Goal: Task Accomplishment & Management: Complete application form

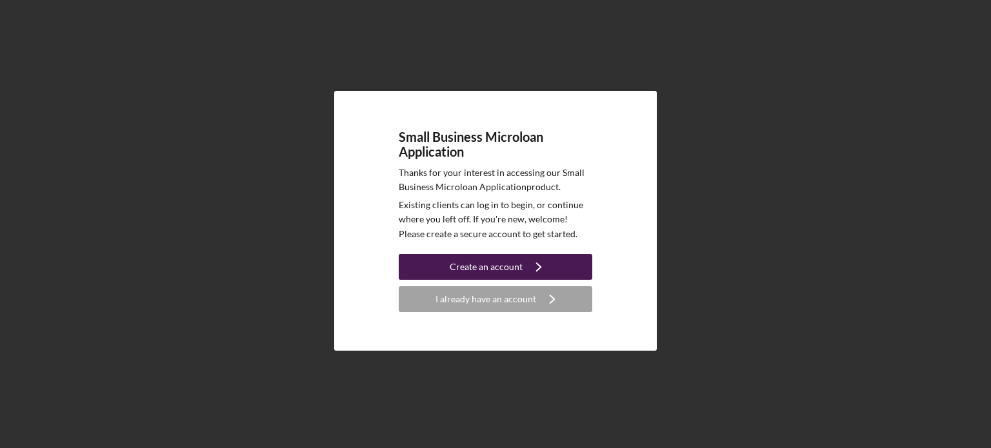
click at [490, 275] on div "Create an account" at bounding box center [486, 267] width 73 height 26
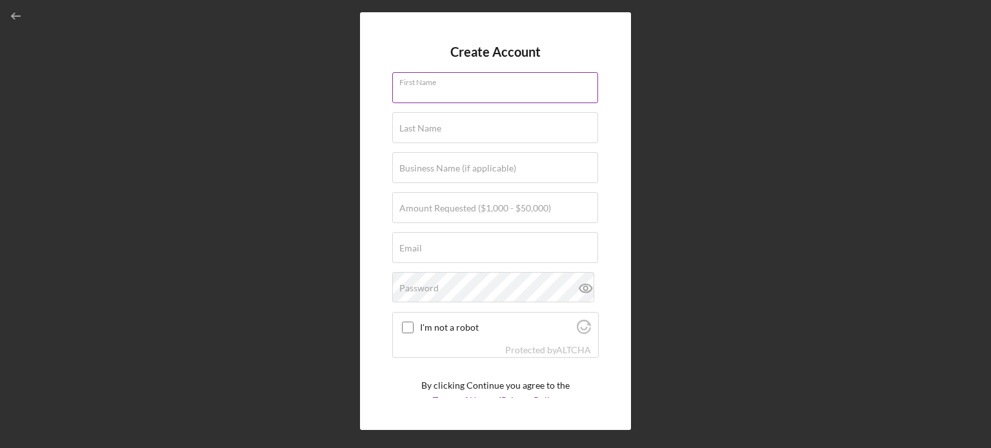
click at [446, 99] on input "First Name" at bounding box center [495, 87] width 206 height 31
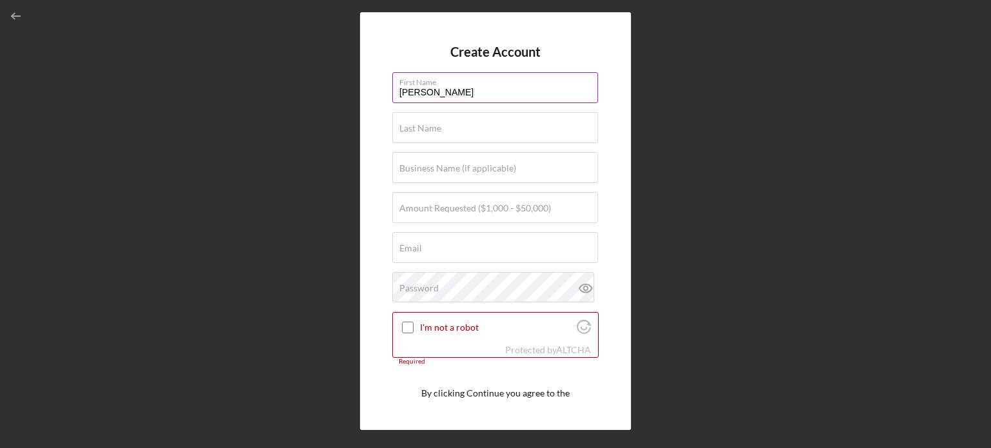
type input "[PERSON_NAME]"
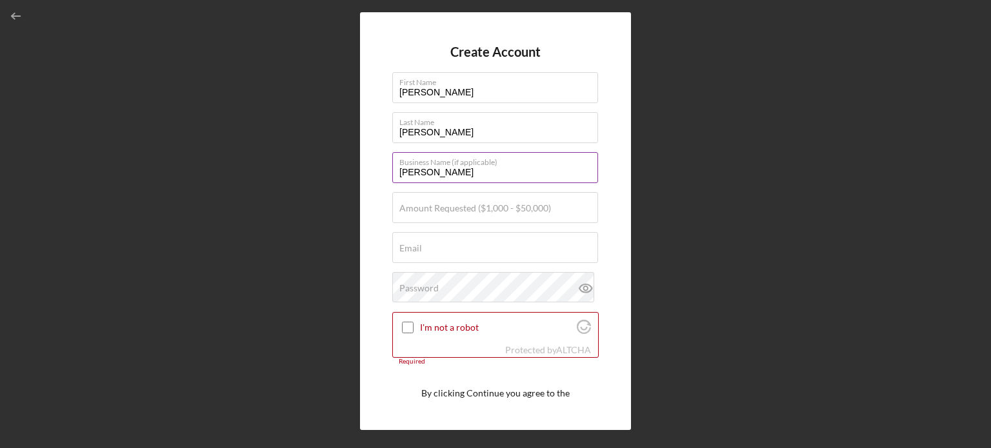
type input "[PERSON_NAME] Automotive"
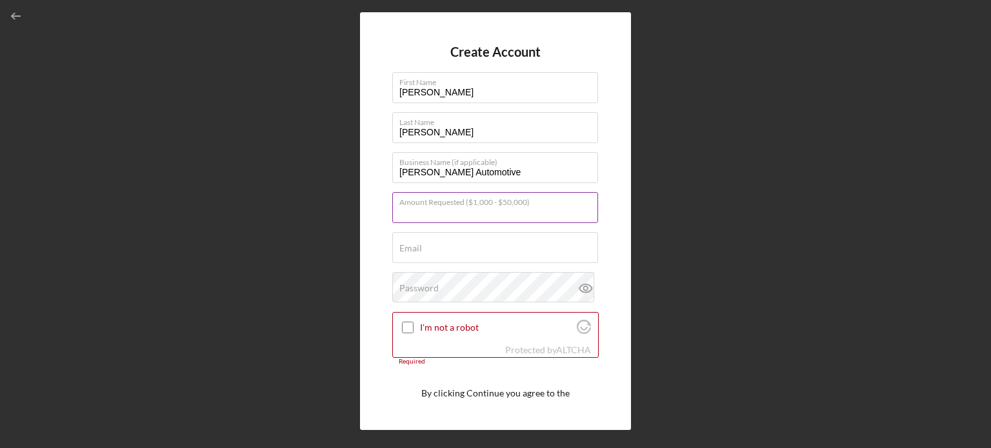
click at [466, 214] on input "Amount Requested ($1,000 - $50,000)" at bounding box center [495, 207] width 206 height 31
type input "$30,000"
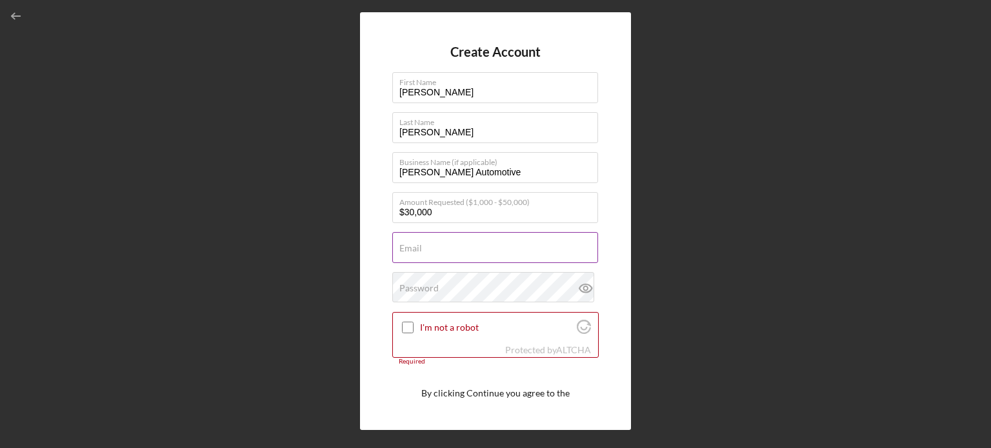
click at [449, 242] on div "Email Required" at bounding box center [495, 248] width 206 height 32
type input "[EMAIL_ADDRESS][DOMAIN_NAME]"
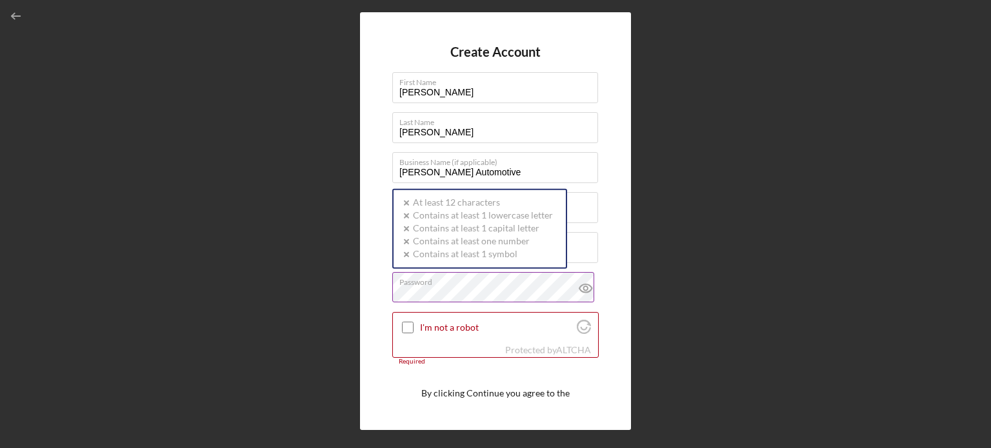
click at [466, 283] on div "Password Icon/icon-validation-no At least 12 characters Icon/icon-validation-no…" at bounding box center [495, 288] width 206 height 32
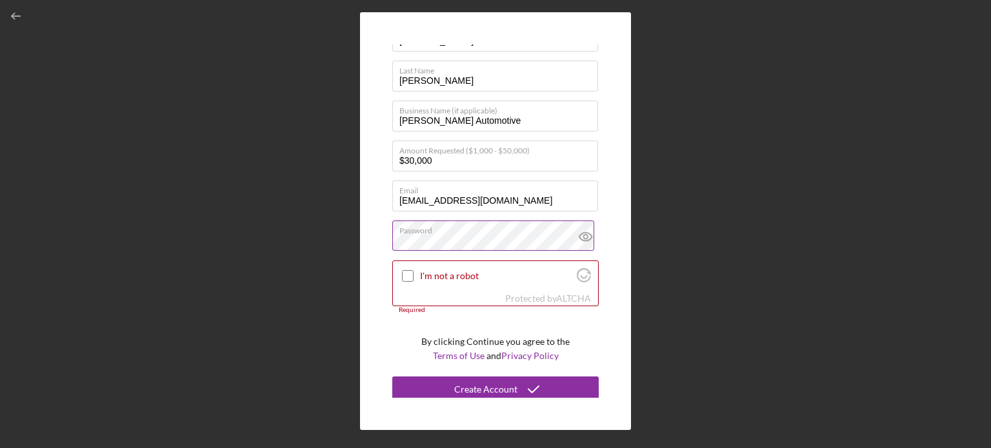
scroll to position [56, 0]
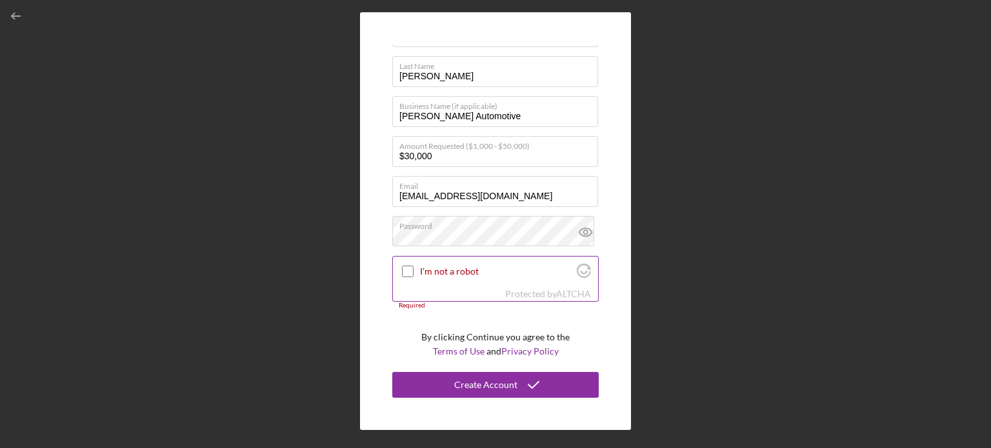
click at [403, 274] on input "I'm not a robot" at bounding box center [408, 272] width 12 height 12
checkbox input "true"
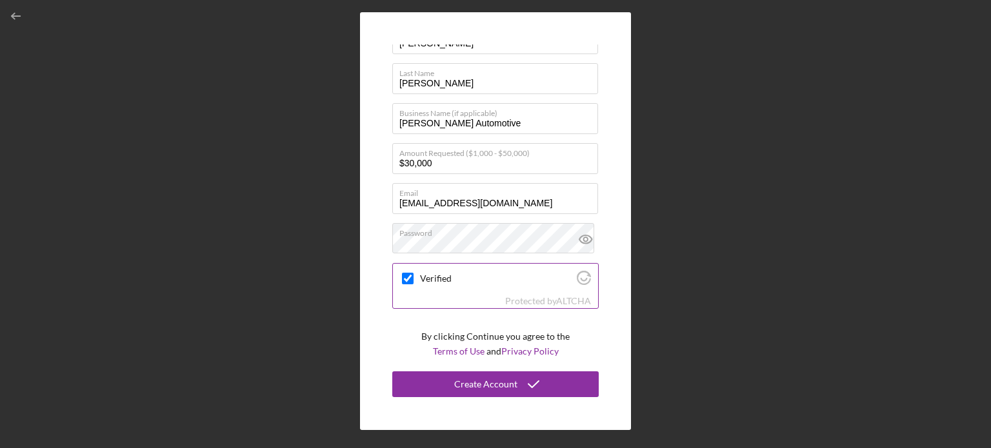
scroll to position [48, 0]
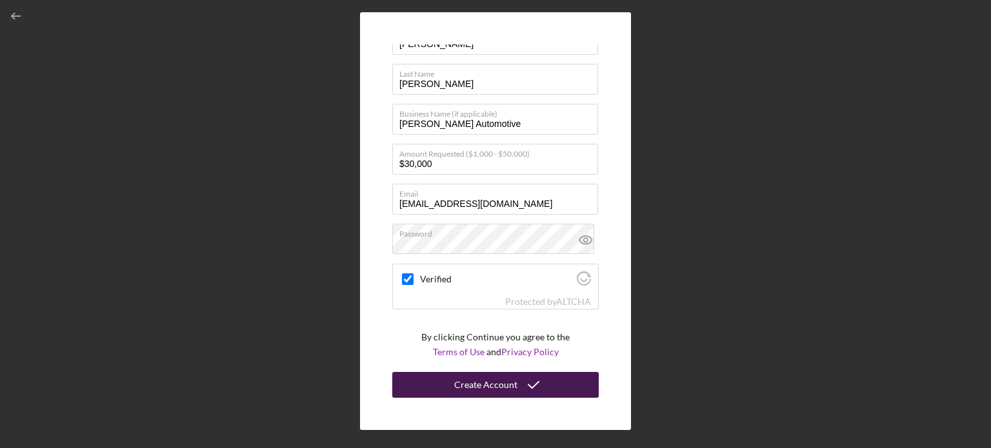
click at [474, 379] on div "Create Account" at bounding box center [485, 385] width 63 height 26
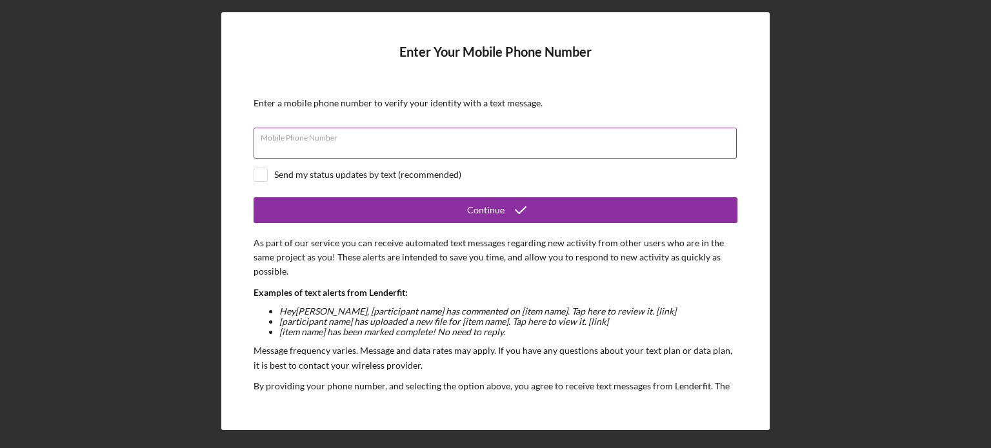
click at [392, 136] on div "Mobile Phone Number" at bounding box center [496, 144] width 484 height 32
type input "[PHONE_NUMBER]"
click at [278, 172] on div "Send my status updates by text (recommended)" at bounding box center [367, 175] width 187 height 10
checkbox input "true"
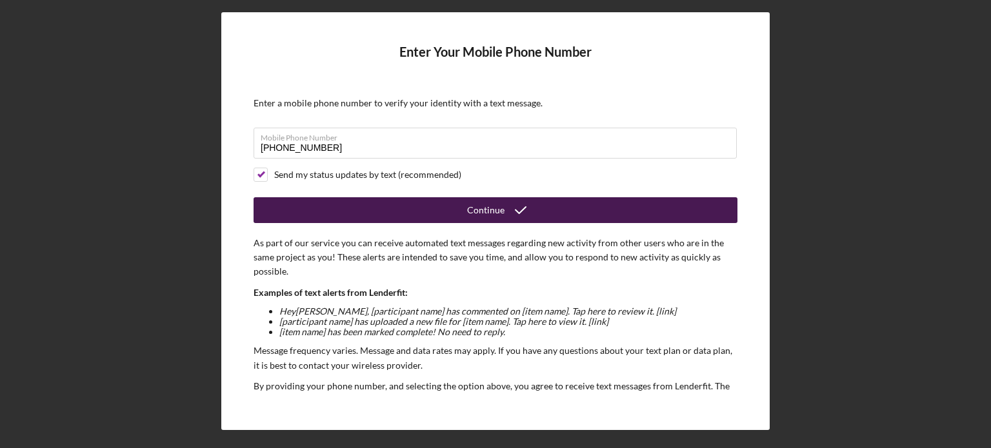
click at [349, 214] on button "Continue" at bounding box center [496, 210] width 484 height 26
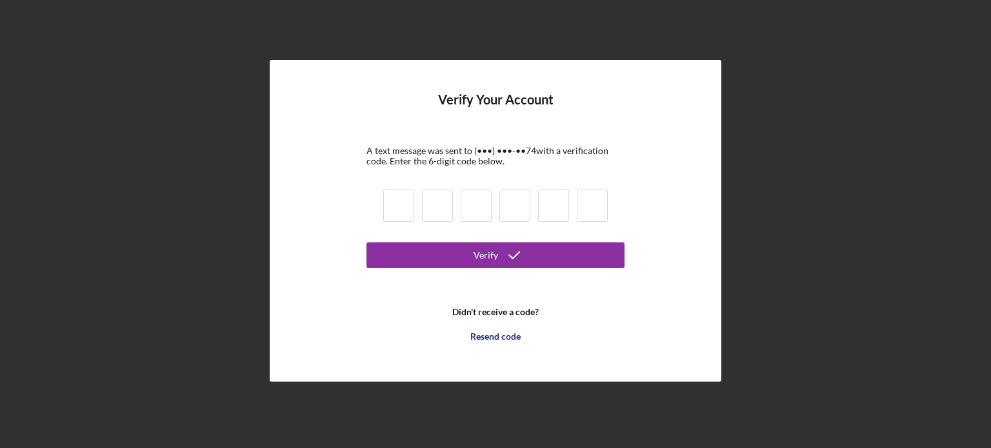
click at [390, 210] on input at bounding box center [398, 206] width 31 height 32
type input "2"
type input "0"
type input "3"
type input "7"
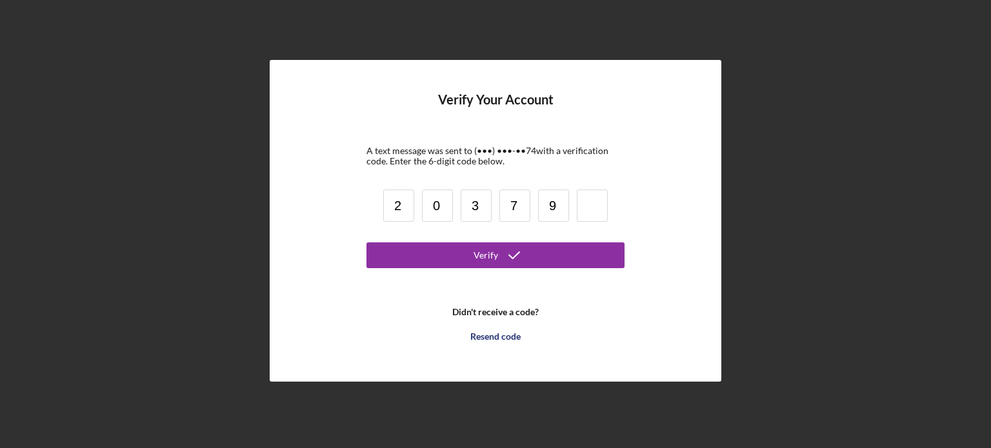
type input "9"
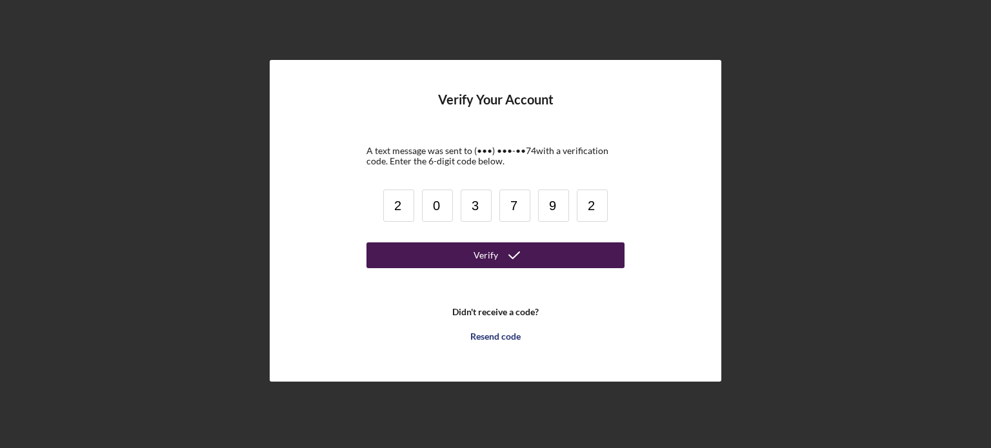
type input "2"
click at [436, 253] on button "Verify" at bounding box center [495, 256] width 258 height 26
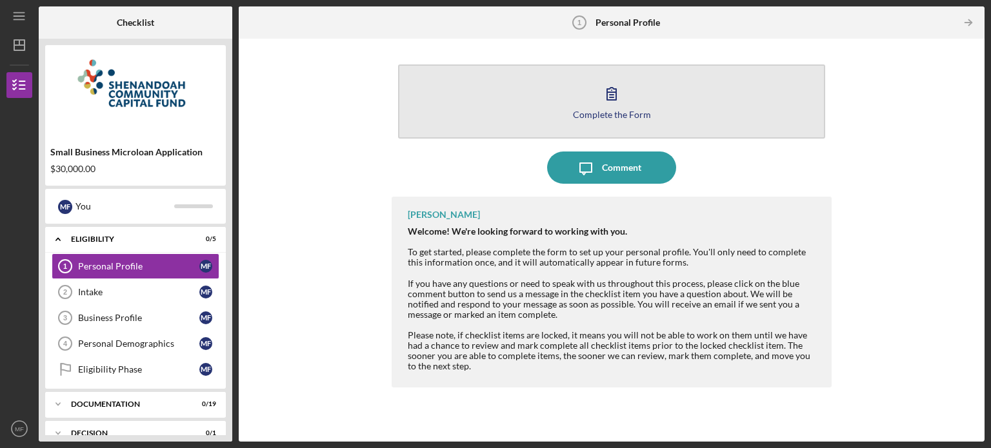
click at [632, 105] on button "Complete the Form Form" at bounding box center [611, 102] width 427 height 74
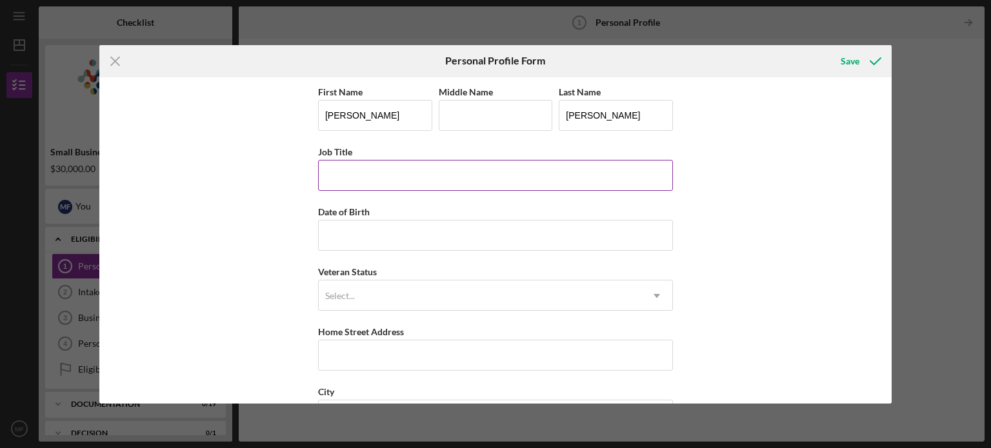
click at [406, 162] on input "Job Title" at bounding box center [495, 175] width 355 height 31
click at [370, 172] on input "Job Title" at bounding box center [495, 175] width 355 height 31
type input "Logistics Liaison Officer"
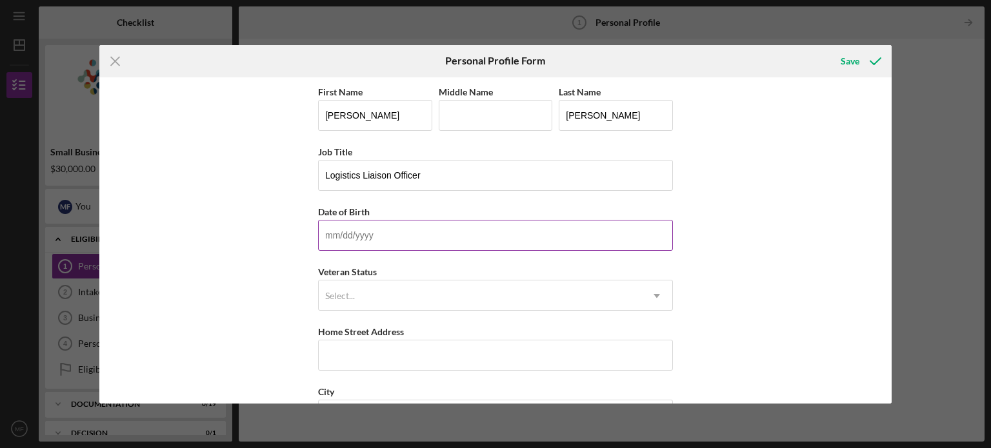
click at [356, 231] on input "Date of Birth" at bounding box center [495, 235] width 355 height 31
type input "[DATE]"
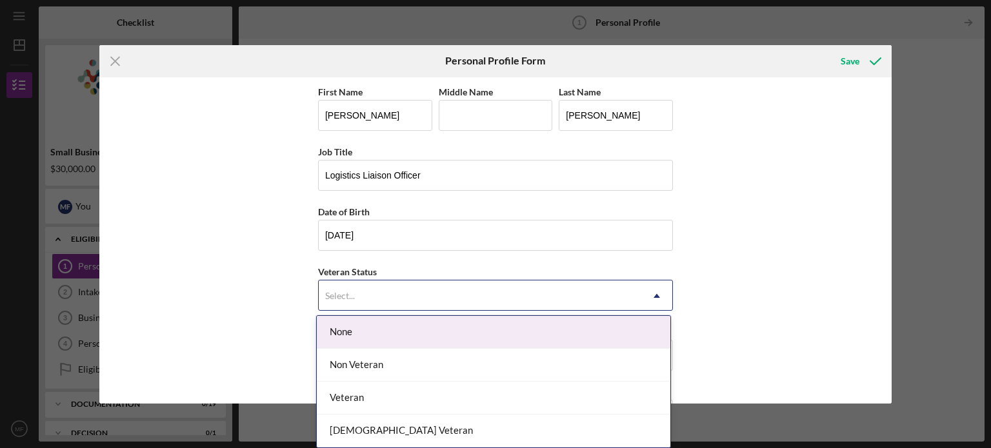
click at [354, 298] on div "Select..." at bounding box center [340, 296] width 33 height 10
click at [352, 324] on div "None" at bounding box center [494, 332] width 354 height 33
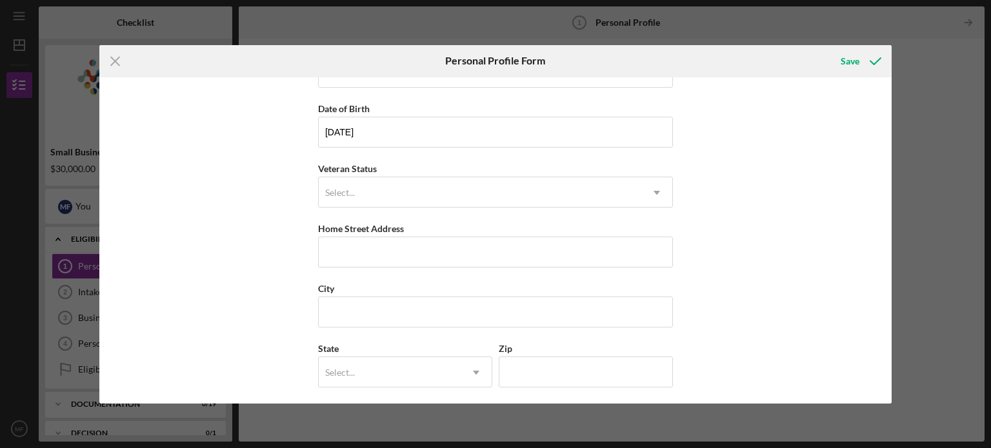
scroll to position [165, 0]
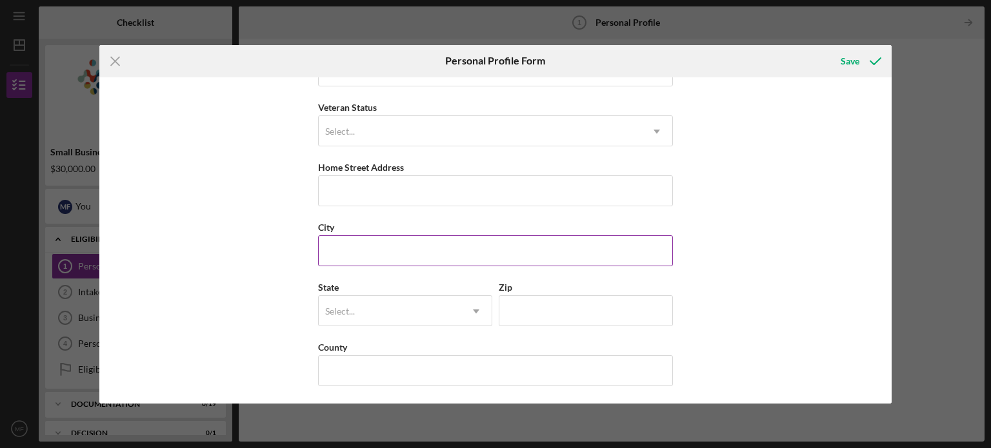
click at [352, 252] on input "City" at bounding box center [495, 250] width 355 height 31
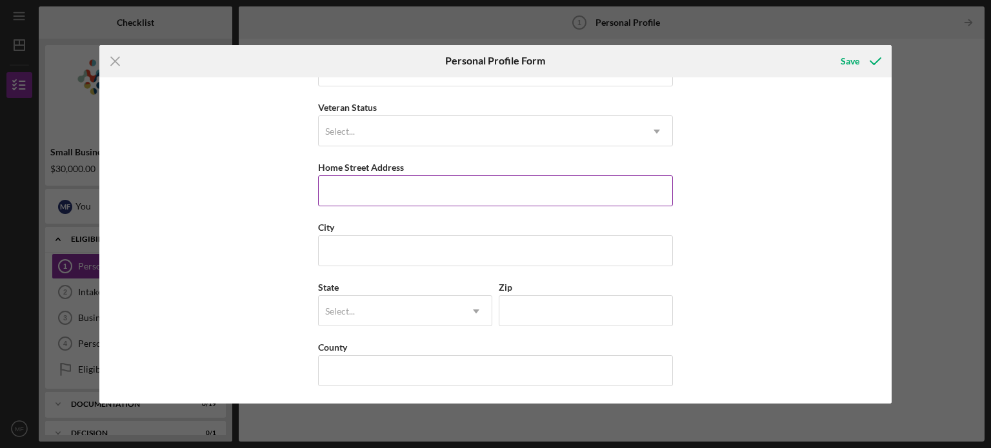
click at [372, 199] on input "Home Street Address" at bounding box center [495, 190] width 355 height 31
type input "[STREET_ADDRESS]"
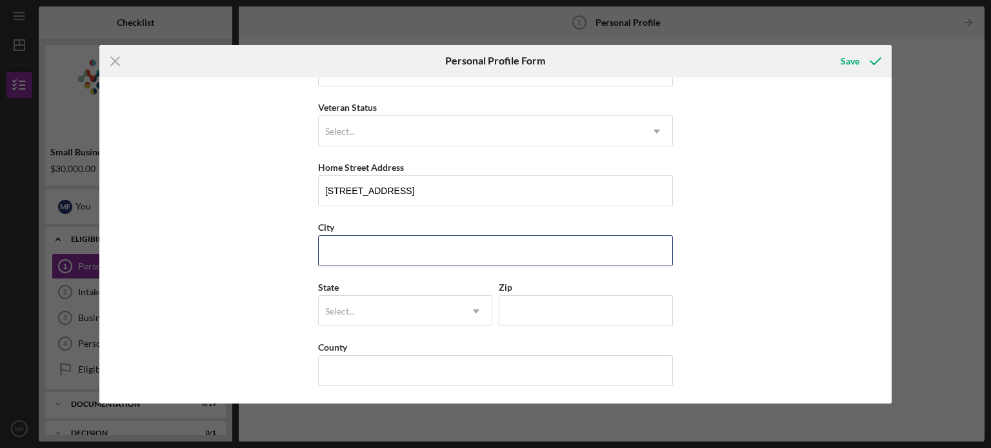
type input "Staunton"
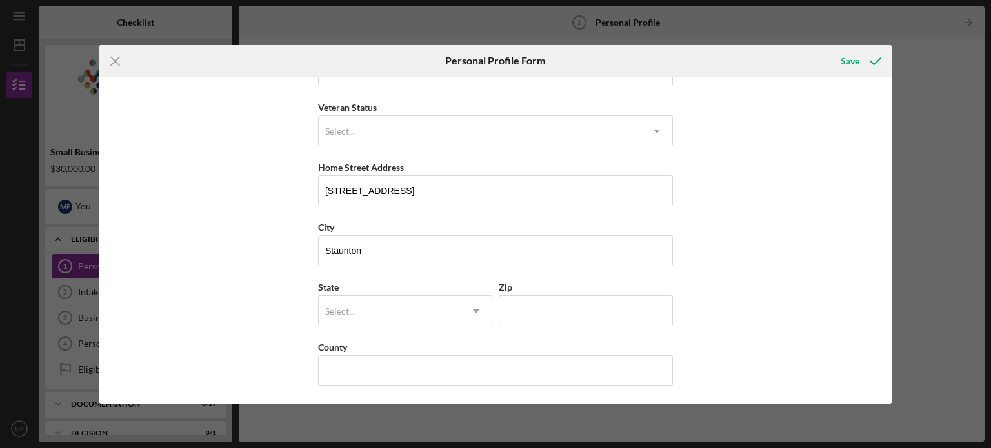
type input "VA"
type input "24401"
type input "[GEOGRAPHIC_DATA]"
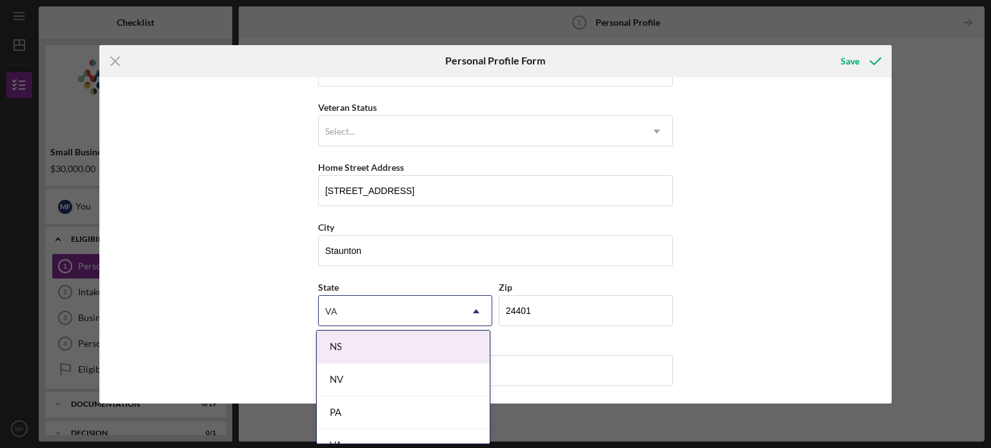
click at [186, 203] on div "First Name [PERSON_NAME] Middle Name Last Name [PERSON_NAME] Title Logistics Li…" at bounding box center [495, 240] width 793 height 326
click at [350, 308] on div "VA" at bounding box center [390, 312] width 142 height 30
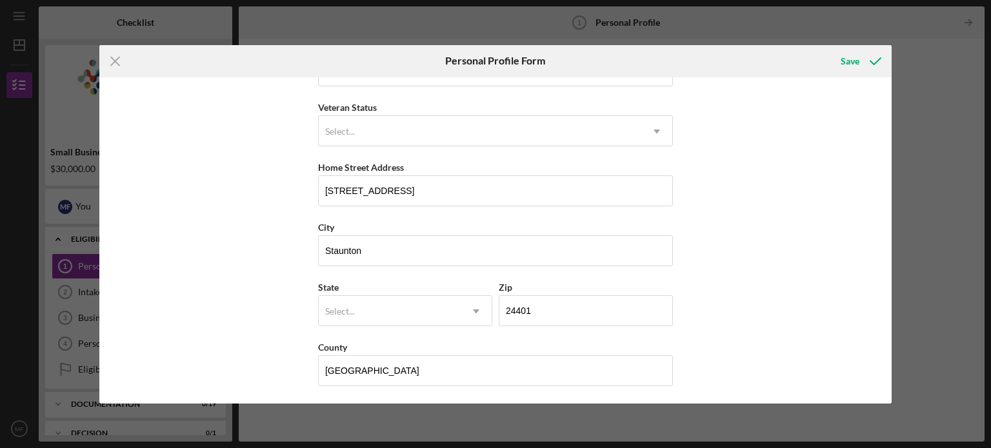
click at [253, 278] on div "First Name [PERSON_NAME] Middle Name Last Name [PERSON_NAME] Title Logistics Li…" at bounding box center [495, 240] width 793 height 326
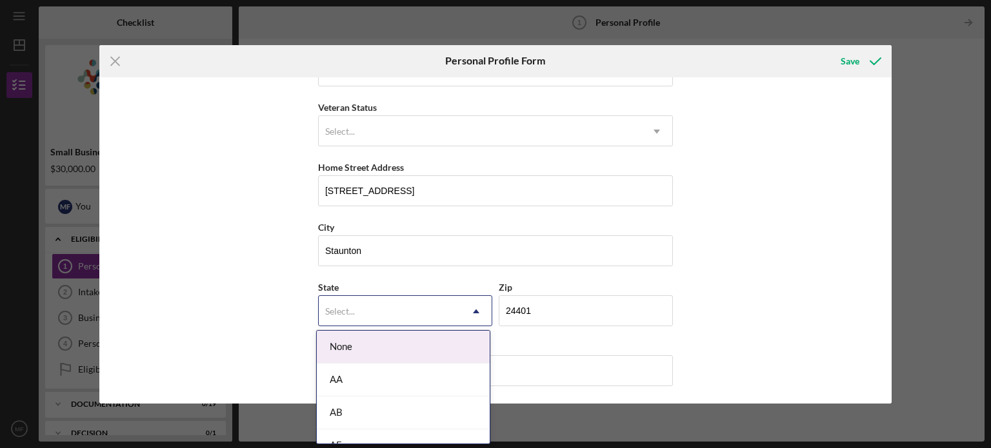
click at [386, 323] on div "Select..." at bounding box center [390, 312] width 142 height 30
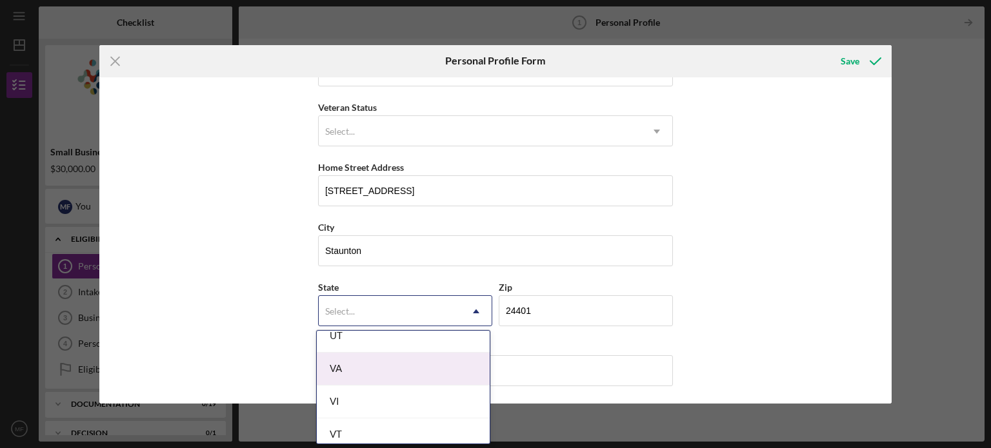
scroll to position [2215, 0]
click at [390, 366] on div "VA" at bounding box center [403, 370] width 173 height 33
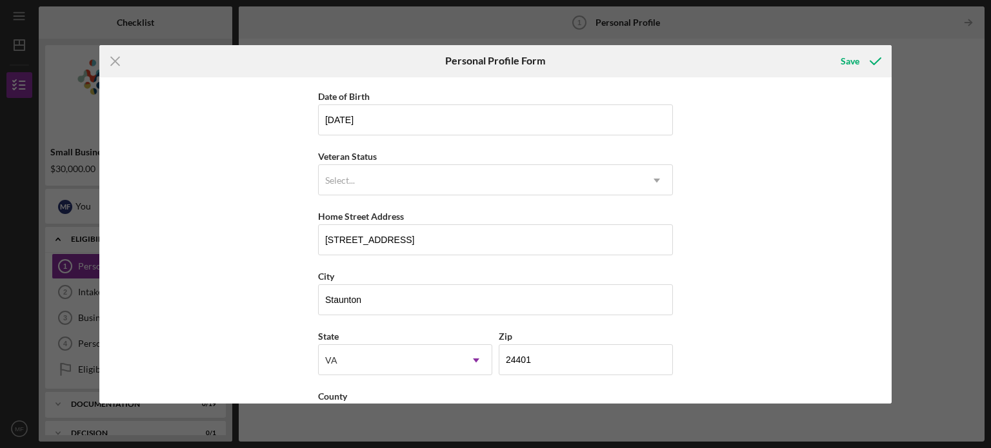
scroll to position [165, 0]
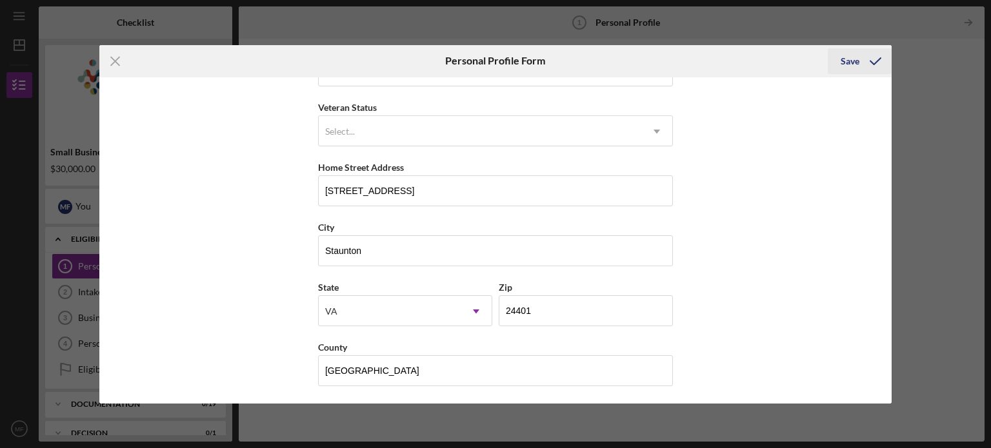
click at [877, 63] on icon "submit" at bounding box center [875, 61] width 32 height 32
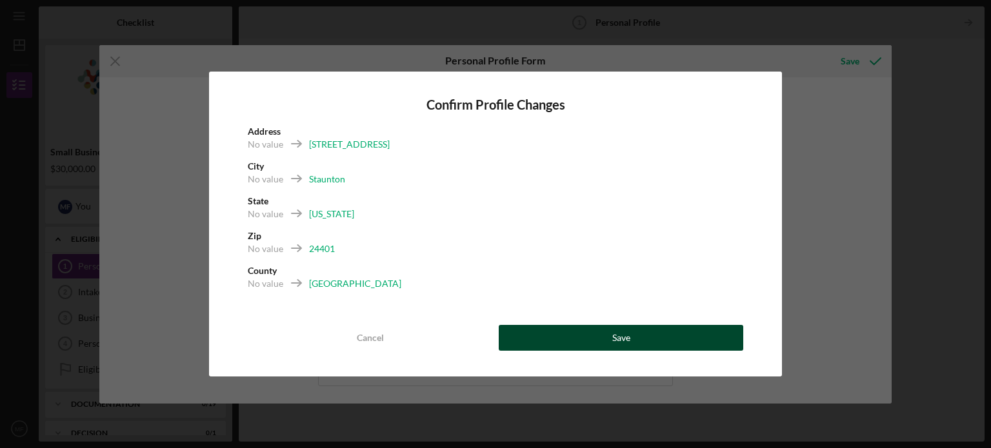
click at [561, 336] on button "Save" at bounding box center [621, 338] width 244 height 26
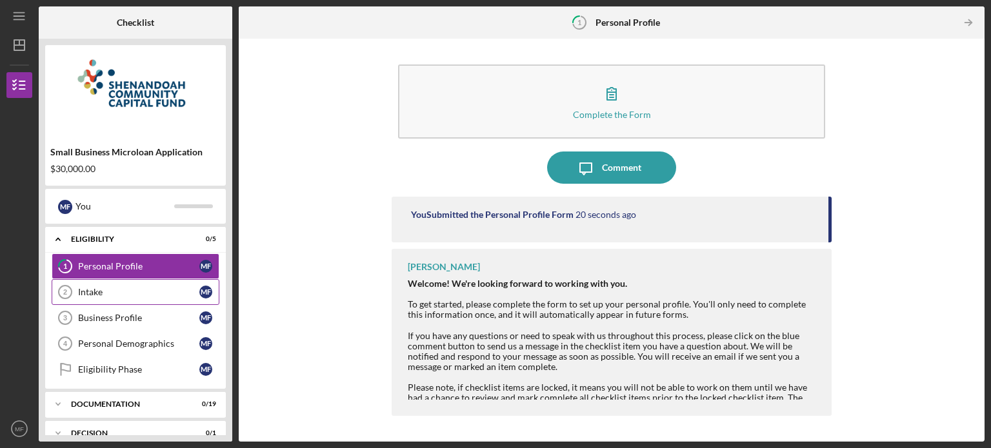
click at [129, 287] on div "Intake" at bounding box center [138, 292] width 121 height 10
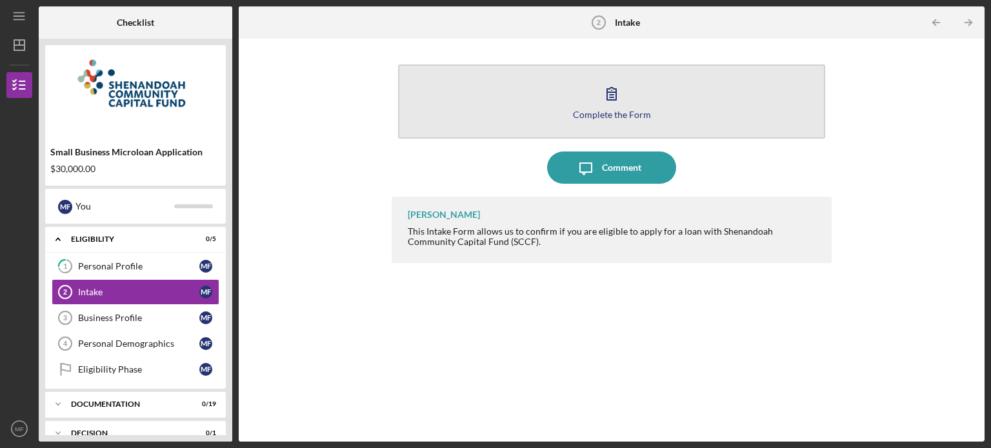
click at [641, 98] on button "Complete the Form Form" at bounding box center [611, 102] width 427 height 74
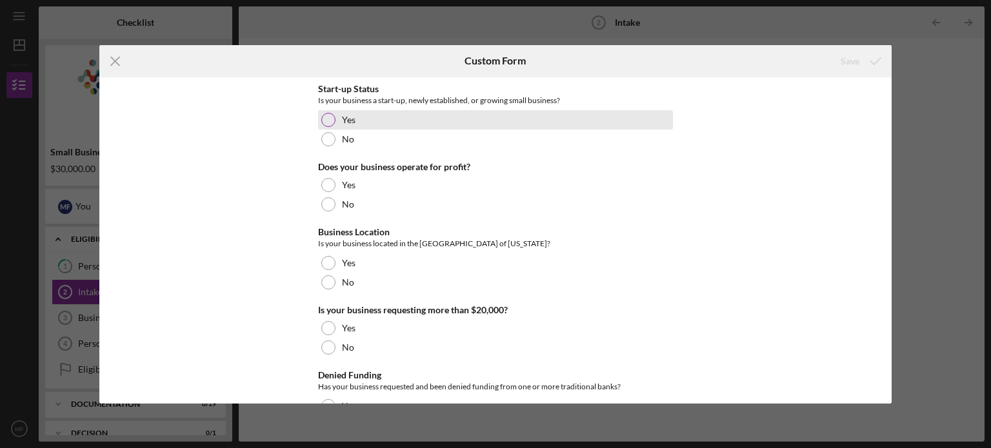
click at [405, 118] on div "Yes" at bounding box center [495, 119] width 355 height 19
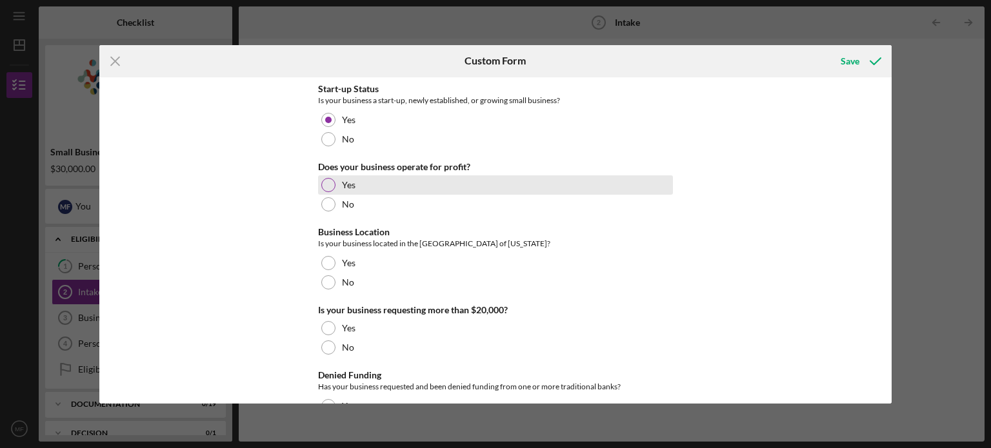
click at [376, 181] on div "Yes" at bounding box center [495, 184] width 355 height 19
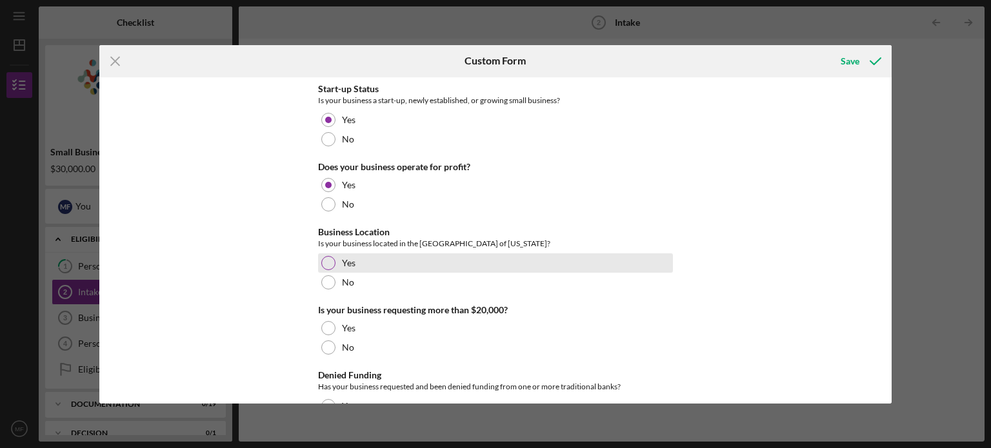
click at [349, 261] on label "Yes" at bounding box center [349, 263] width 14 height 10
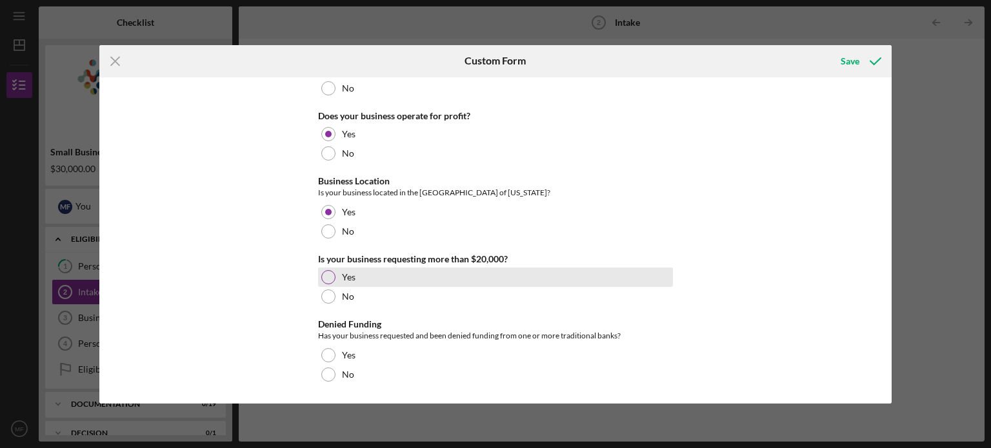
click at [361, 275] on div "Yes" at bounding box center [495, 277] width 355 height 19
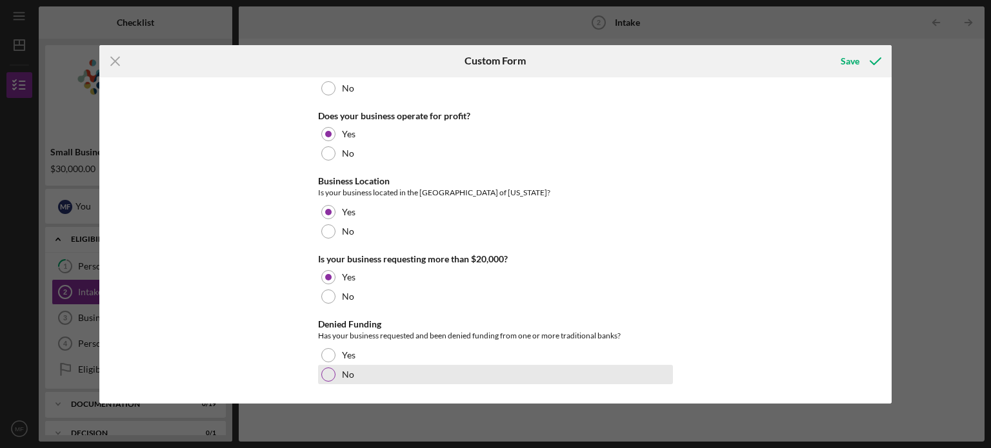
click at [367, 381] on div "No" at bounding box center [495, 374] width 355 height 19
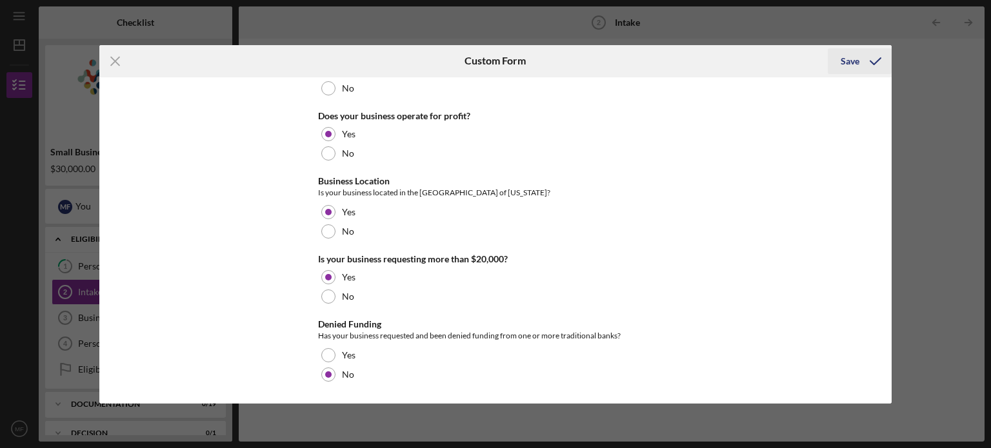
click at [853, 61] on div "Save" at bounding box center [850, 61] width 19 height 26
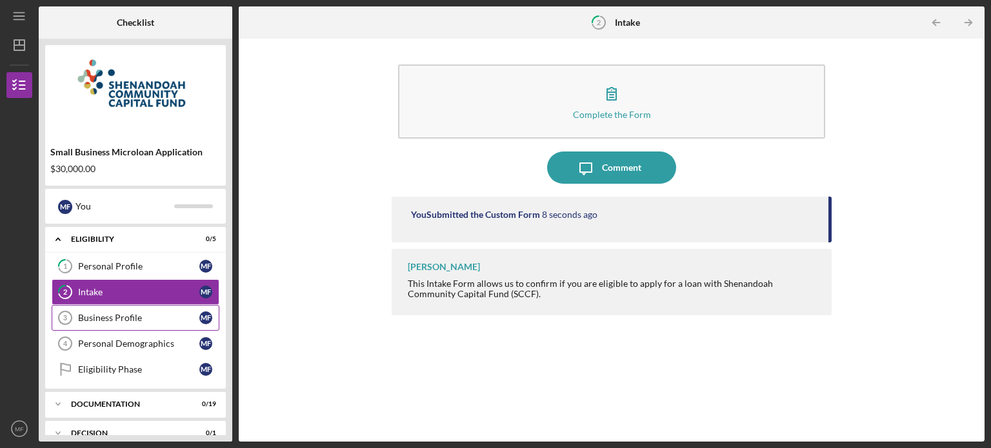
click at [83, 316] on div "Business Profile" at bounding box center [138, 318] width 121 height 10
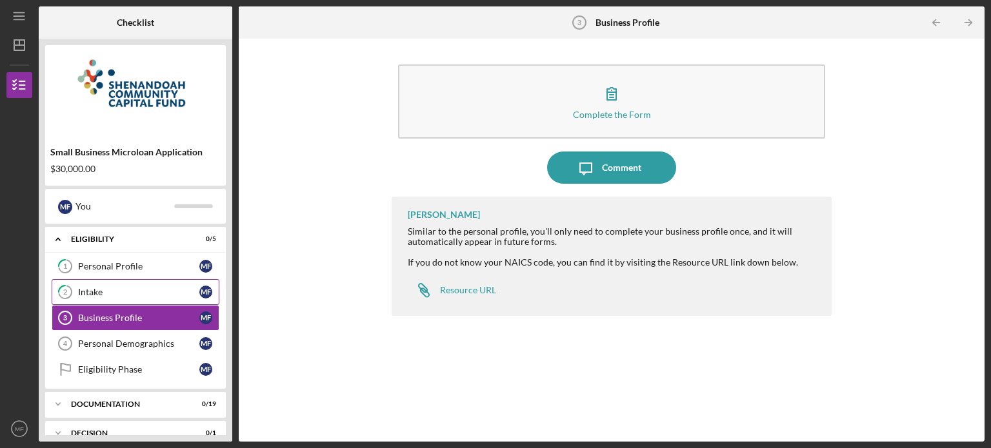
click at [88, 288] on div "Intake" at bounding box center [138, 292] width 121 height 10
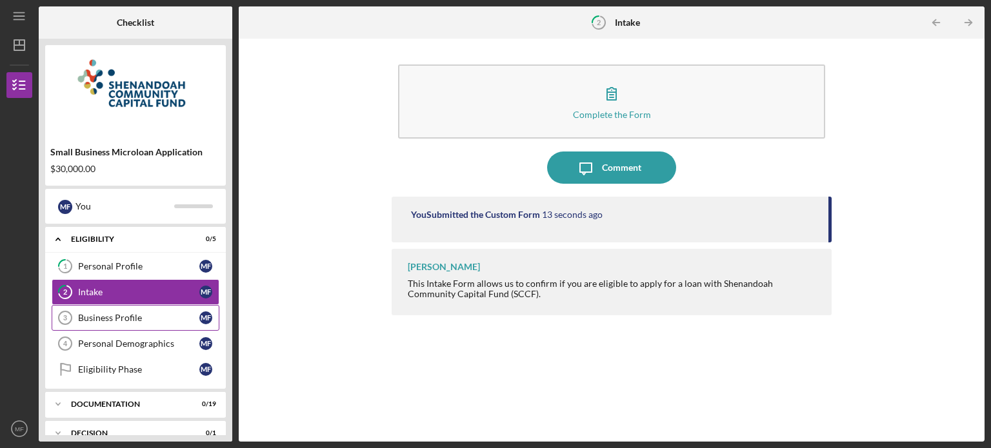
click at [114, 306] on link "Business Profile 3 Business Profile M F" at bounding box center [136, 318] width 168 height 26
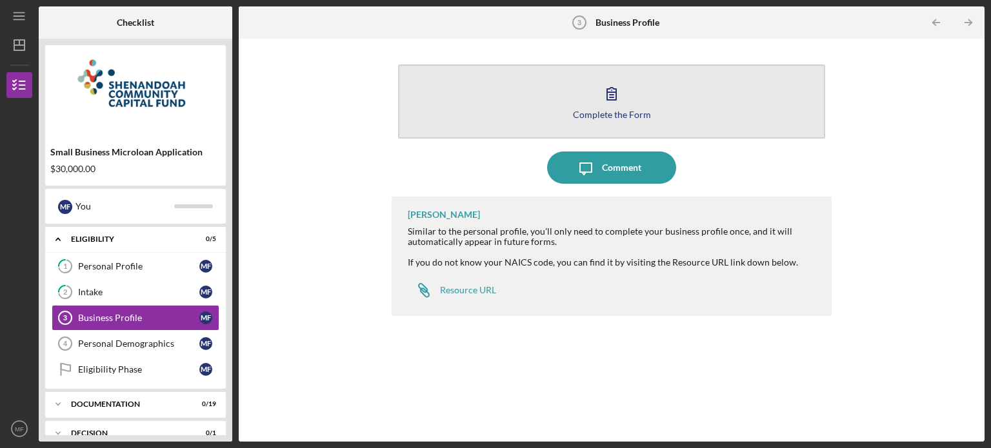
click at [577, 87] on button "Complete the Form Form" at bounding box center [611, 102] width 427 height 74
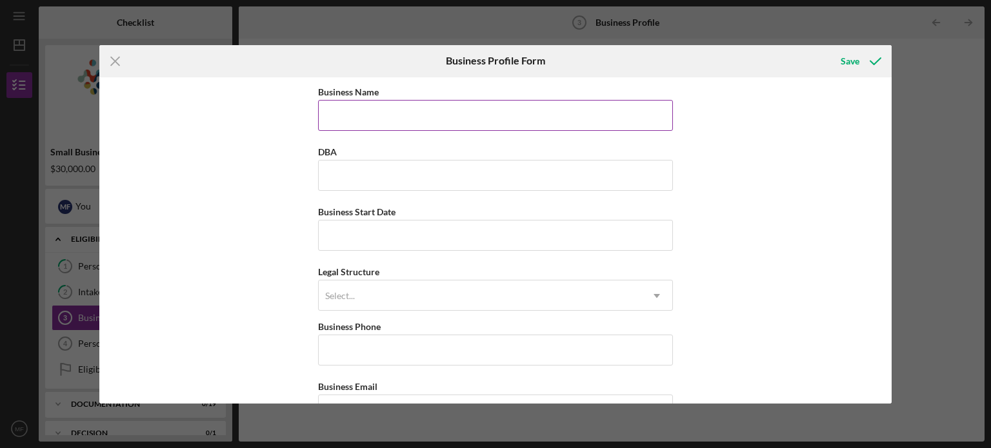
click at [475, 114] on input "Business Name" at bounding box center [495, 115] width 355 height 31
type input "[PERSON_NAME] Automotive, LLC"
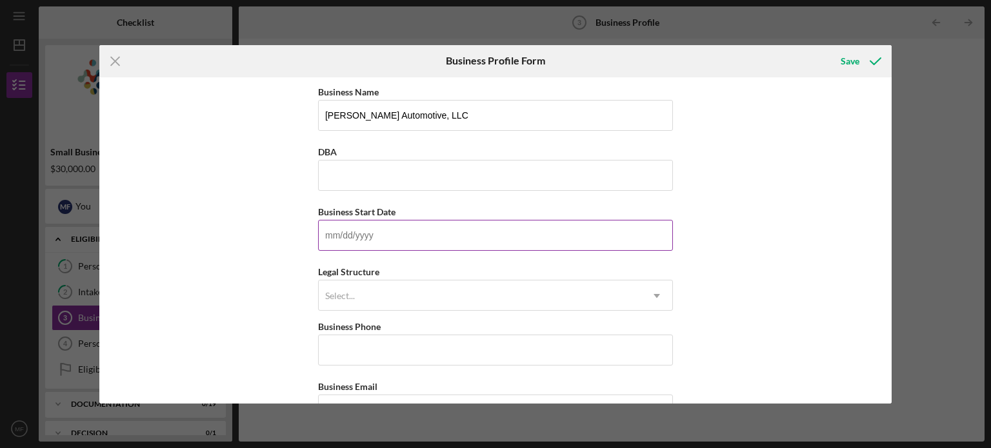
click at [355, 231] on input "Business Start Date" at bounding box center [495, 235] width 355 height 31
type input "[DATE]"
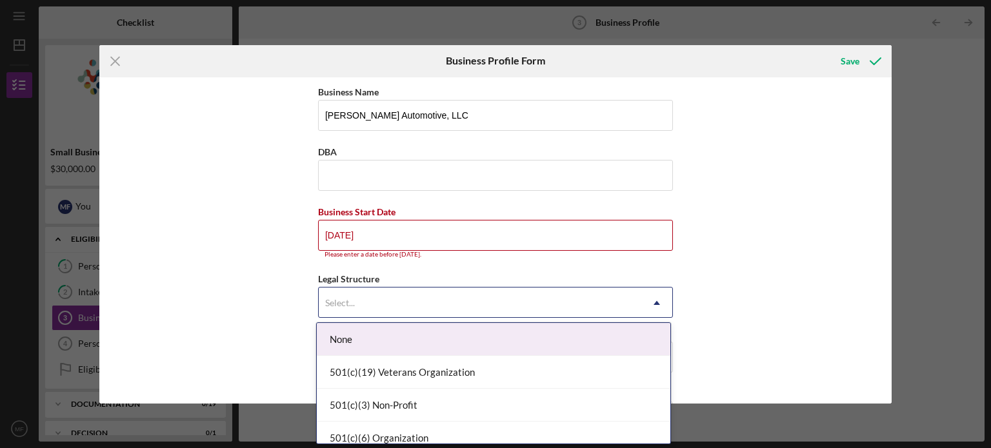
click at [369, 305] on div "Select..." at bounding box center [480, 303] width 323 height 30
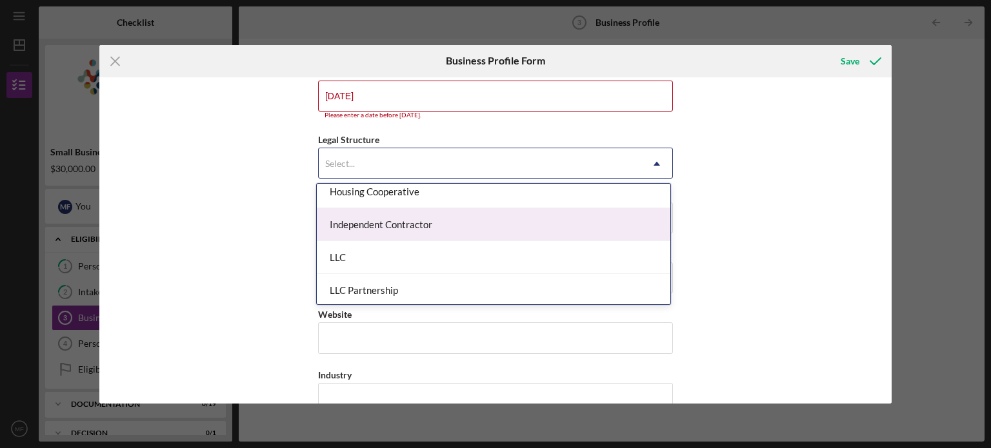
scroll to position [175, 0]
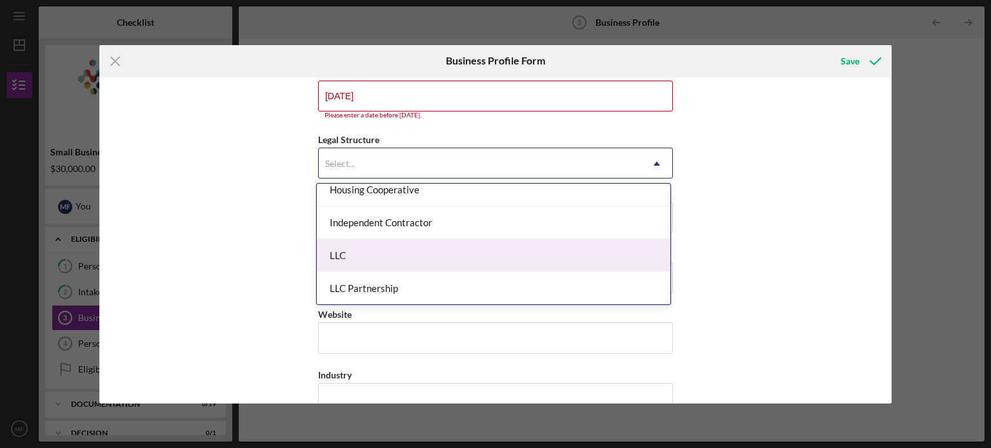
click at [398, 255] on div "LLC" at bounding box center [494, 255] width 354 height 33
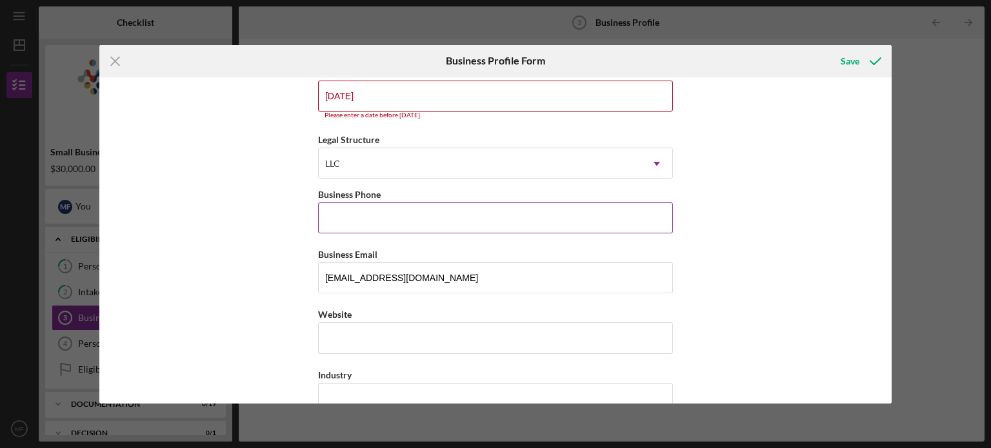
click at [404, 223] on input "Business Phone" at bounding box center [495, 218] width 355 height 31
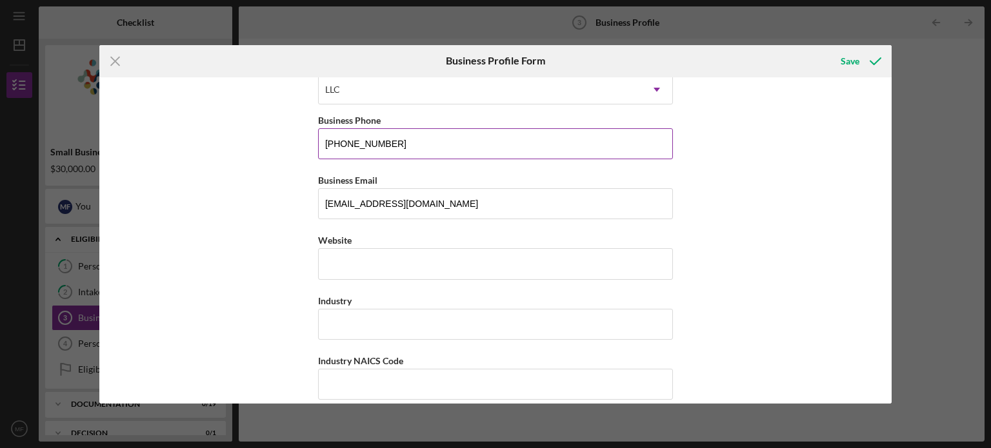
scroll to position [217, 0]
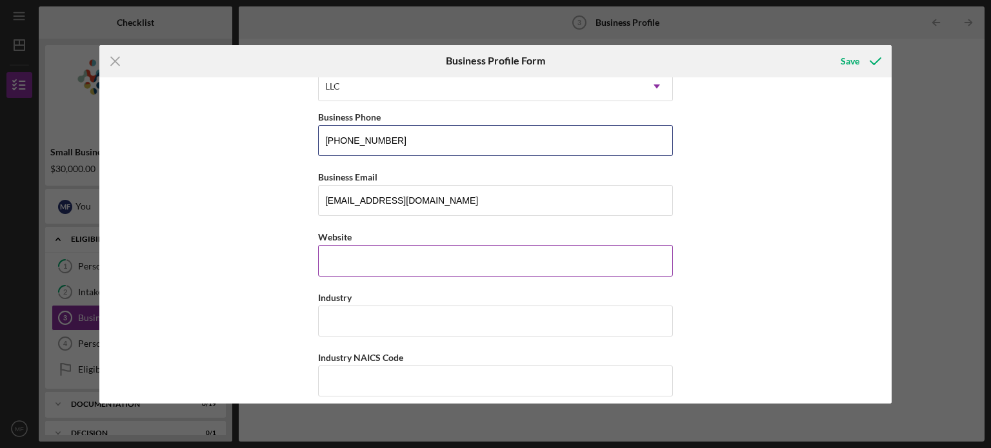
type input "[PHONE_NUMBER]"
click at [389, 245] on input "Website" at bounding box center [495, 260] width 355 height 31
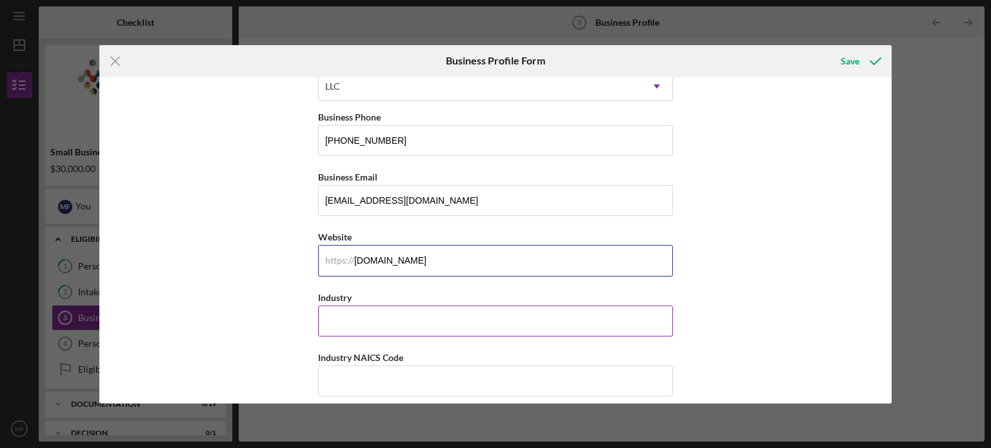
type input "[DOMAIN_NAME]"
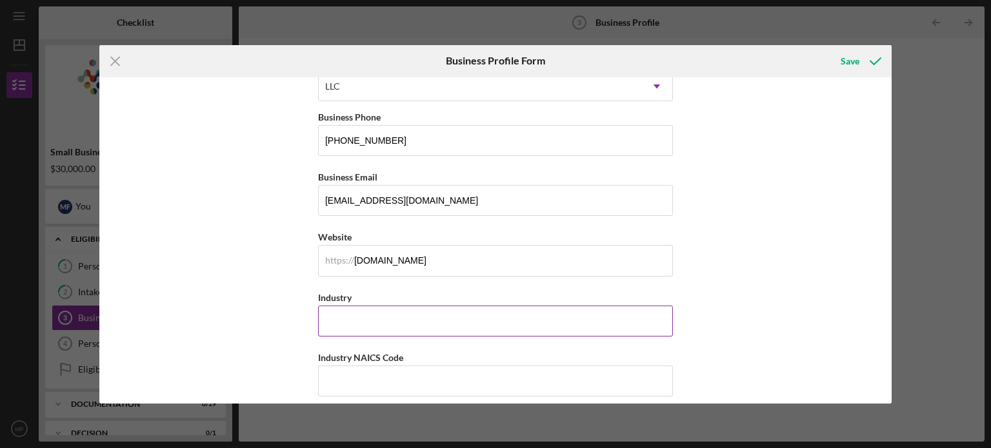
click at [358, 314] on input "Industry" at bounding box center [495, 321] width 355 height 31
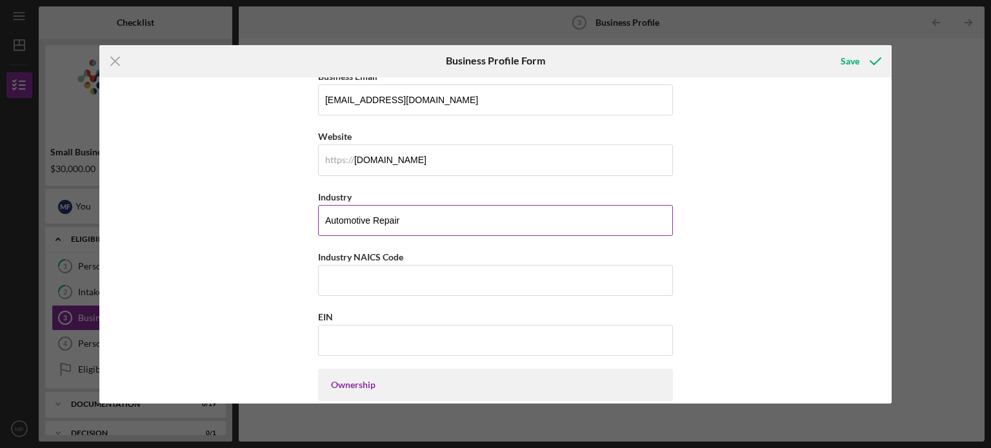
scroll to position [317, 0]
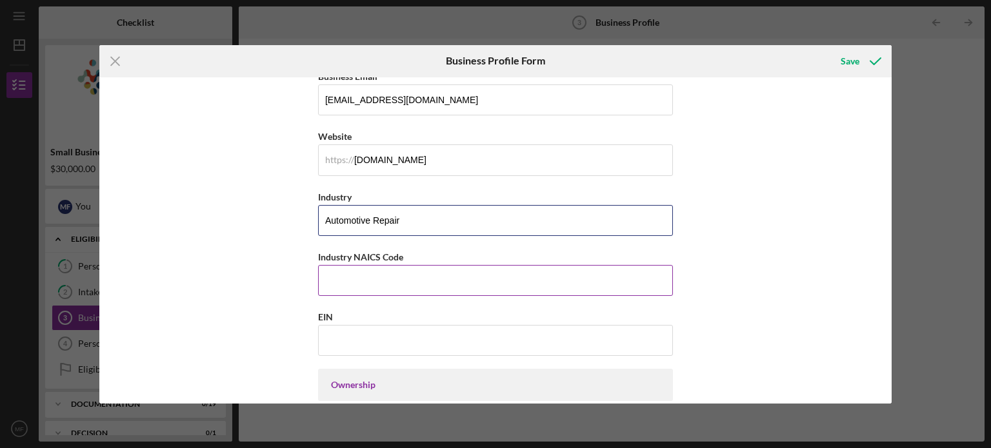
type input "Automotive Repair"
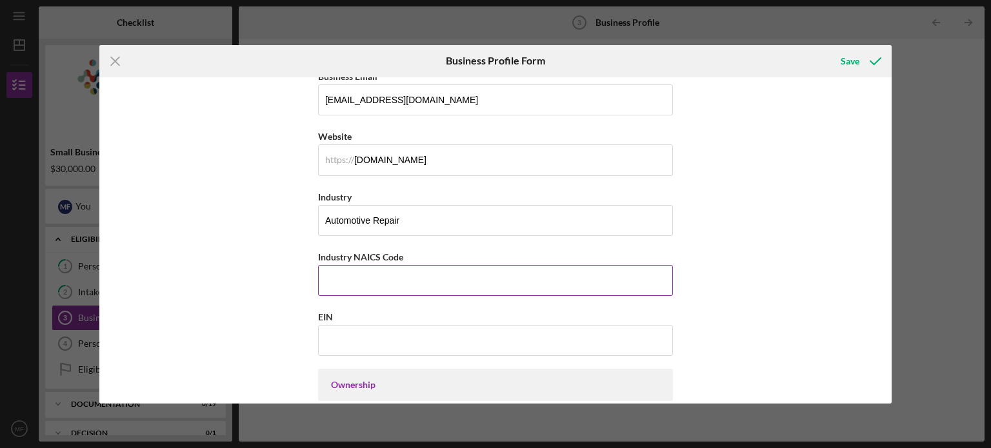
click at [372, 281] on input "Industry NAICS Code" at bounding box center [495, 280] width 355 height 31
paste input "811111"
type input "811111"
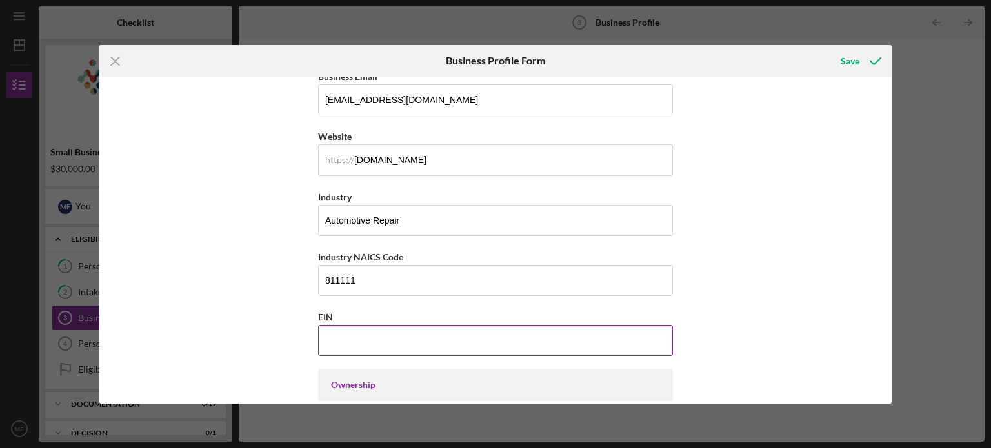
click at [348, 343] on input "EIN" at bounding box center [495, 340] width 355 height 31
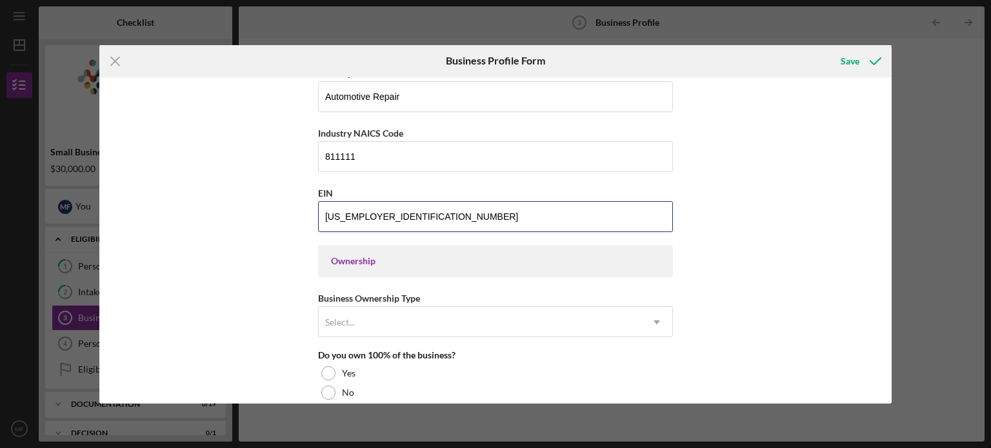
scroll to position [501, 0]
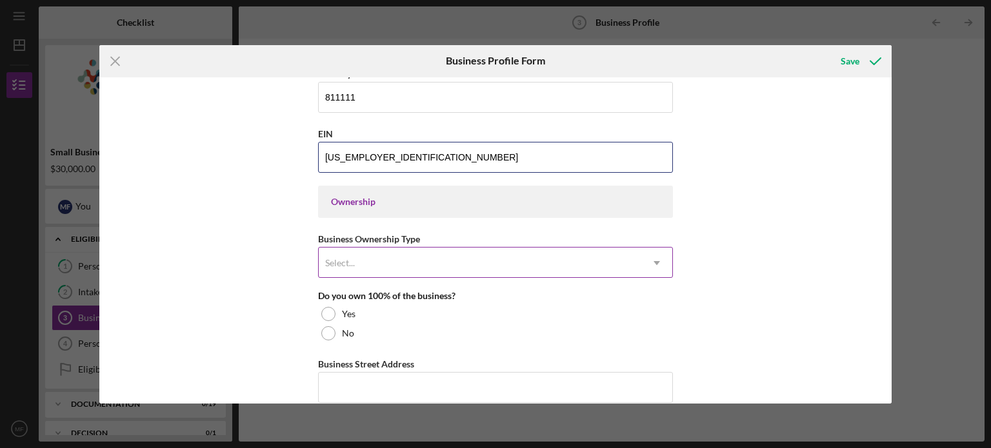
type input "[US_EMPLOYER_IDENTIFICATION_NUMBER]"
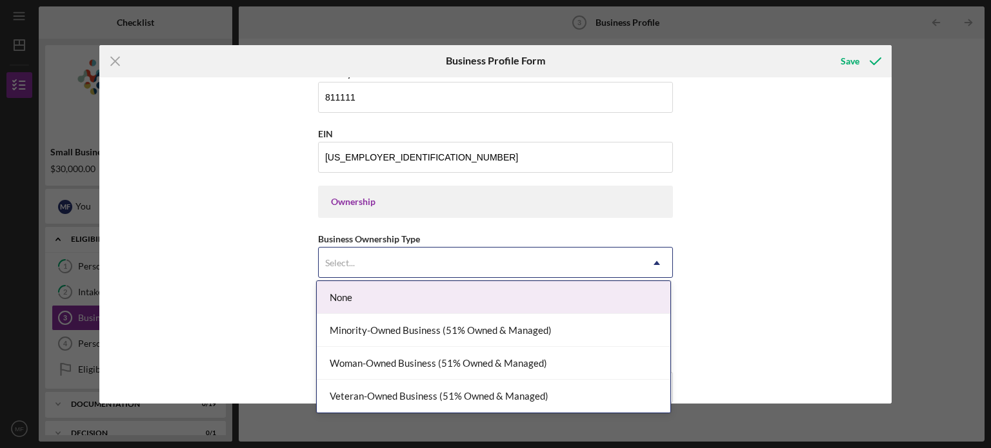
click at [395, 263] on div "Select..." at bounding box center [480, 263] width 323 height 30
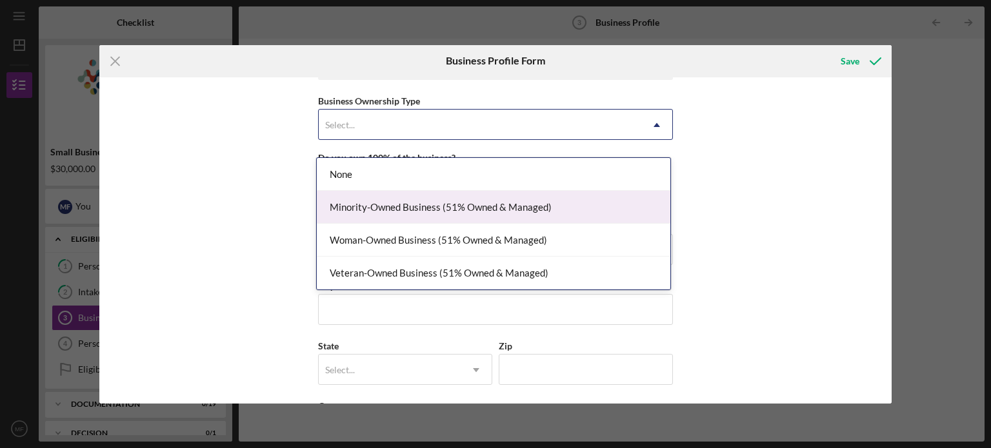
scroll to position [644, 0]
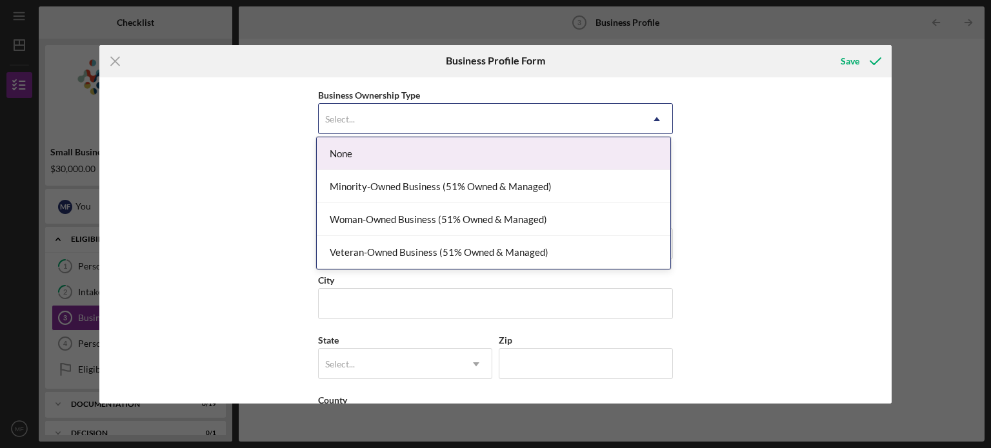
click at [513, 162] on div "None" at bounding box center [494, 153] width 354 height 33
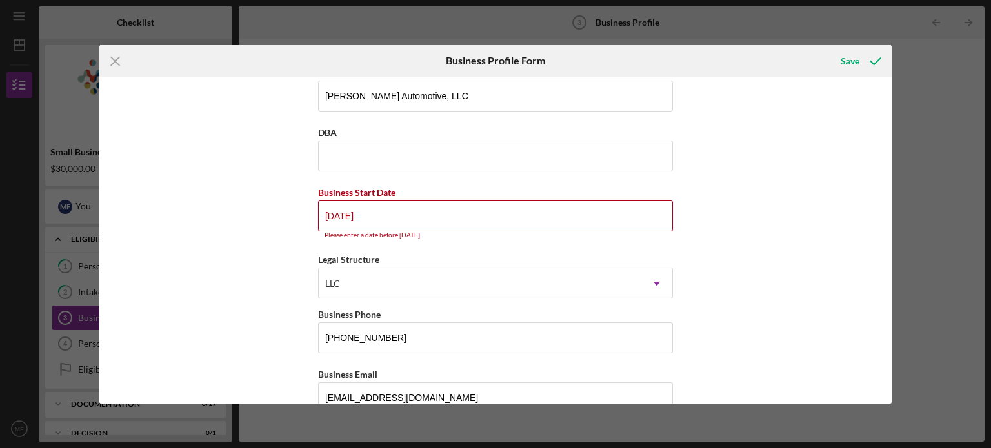
scroll to position [0, 0]
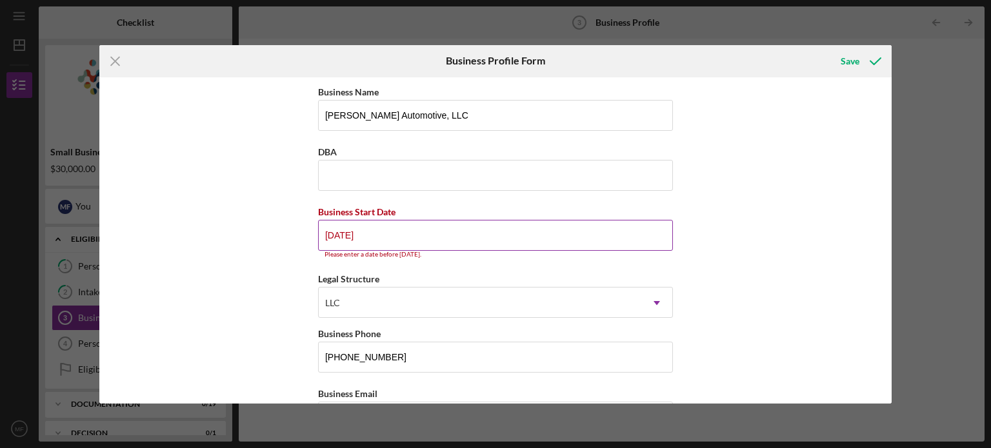
click at [384, 237] on input "[DATE]" at bounding box center [495, 235] width 355 height 31
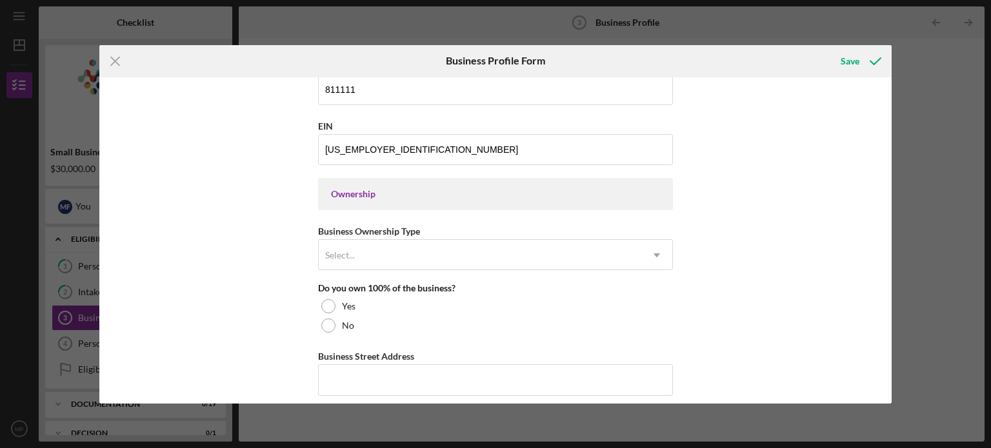
scroll to position [560, 0]
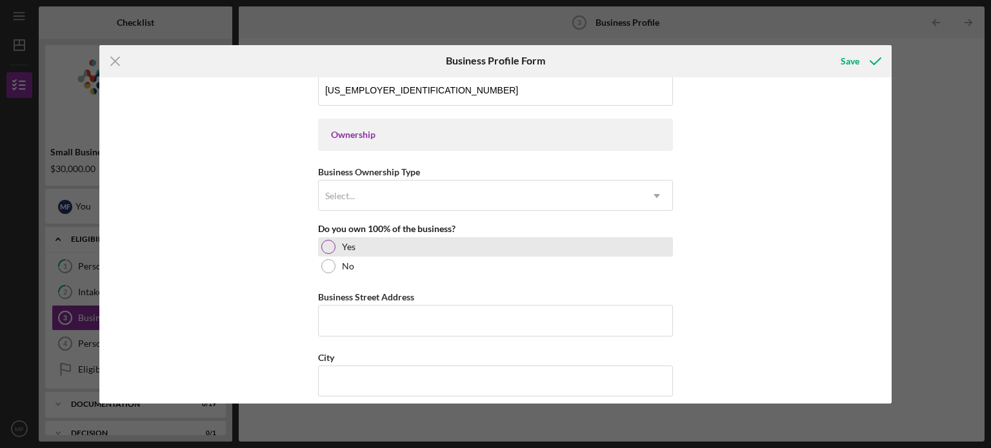
type input "[DATE]"
click at [326, 242] on div at bounding box center [328, 247] width 14 height 14
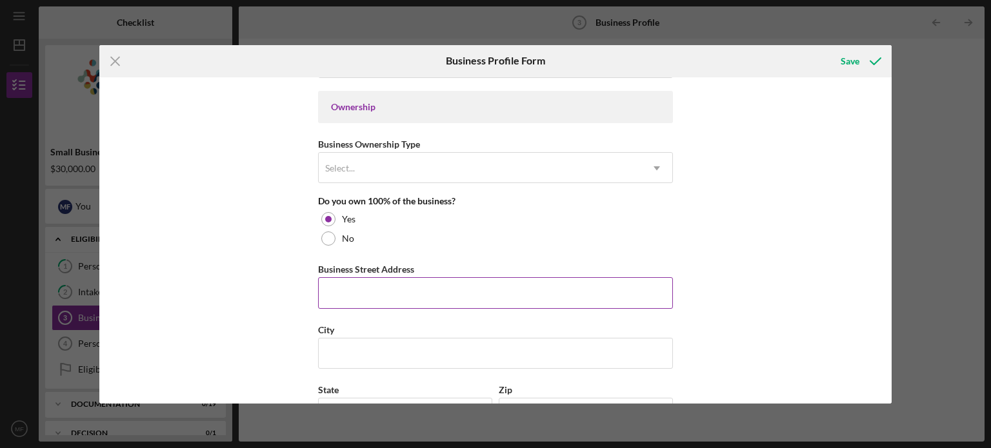
scroll to position [588, 0]
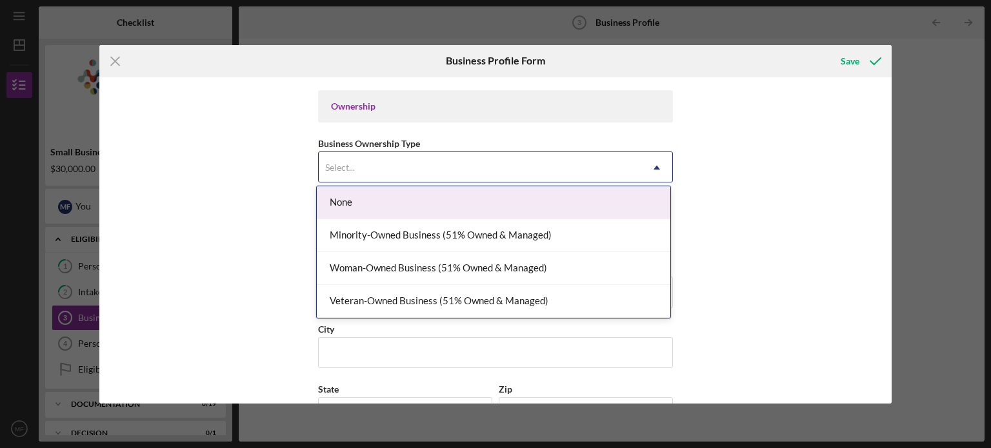
click at [392, 175] on div "Select..." at bounding box center [480, 168] width 323 height 30
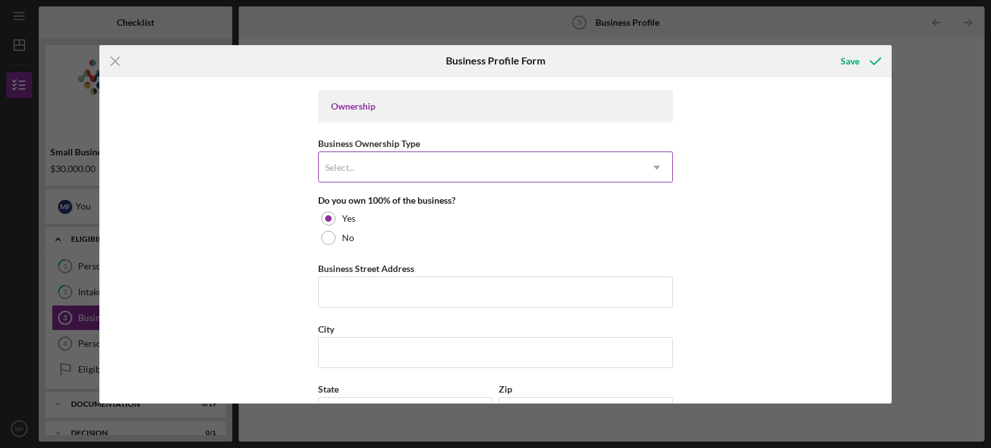
click at [392, 175] on div "Select..." at bounding box center [480, 168] width 323 height 30
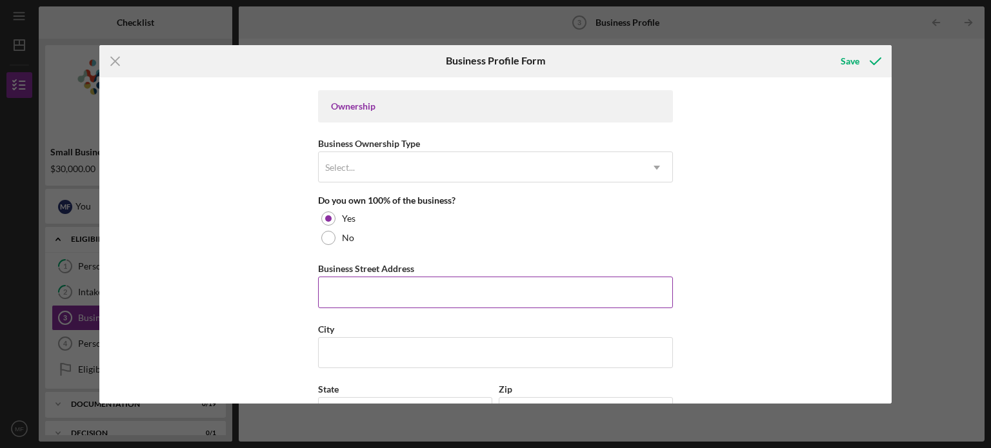
click at [354, 283] on input "Business Street Address" at bounding box center [495, 292] width 355 height 31
type input "[STREET_ADDRESS][PERSON_NAME]"
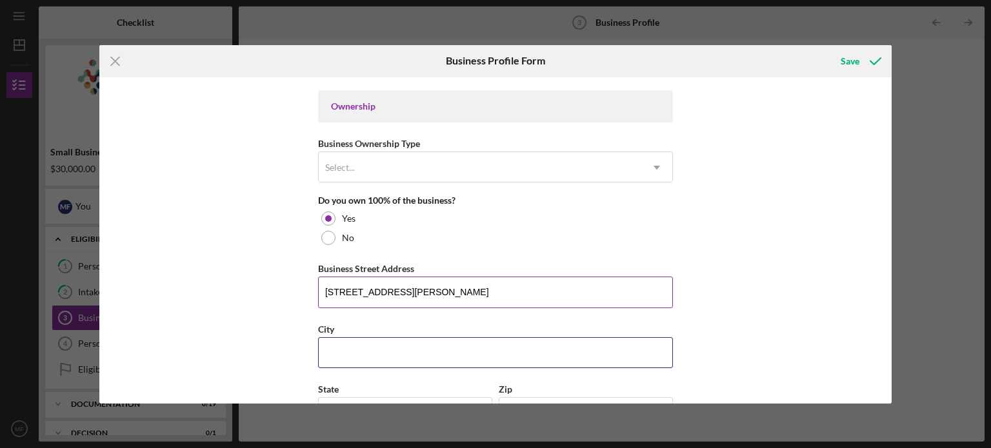
type input "Staunton"
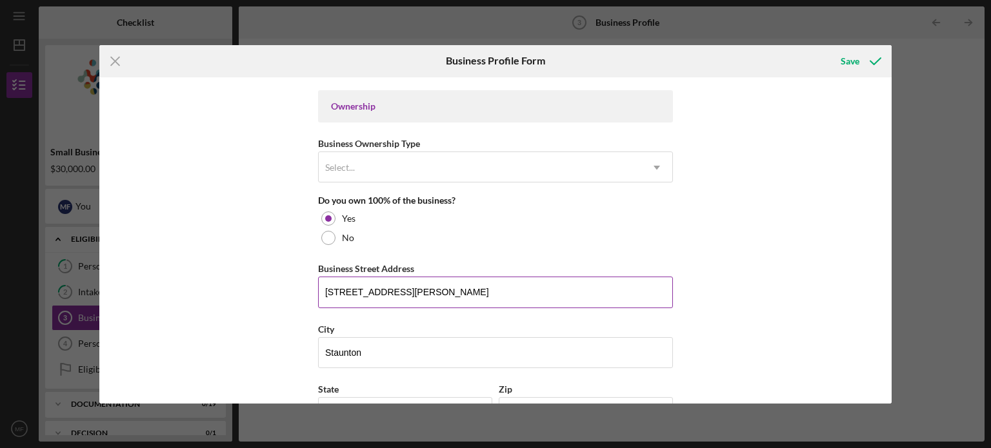
type input "VA"
type input "24401"
type input "VA"
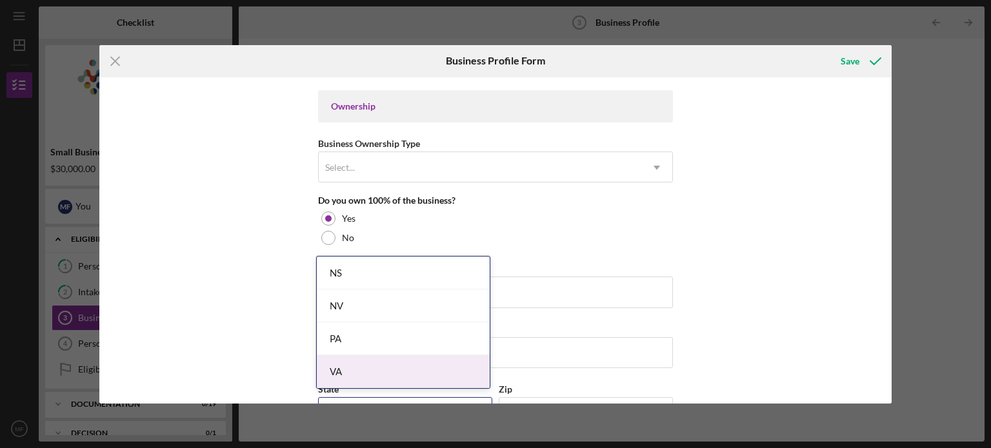
scroll to position [758, 0]
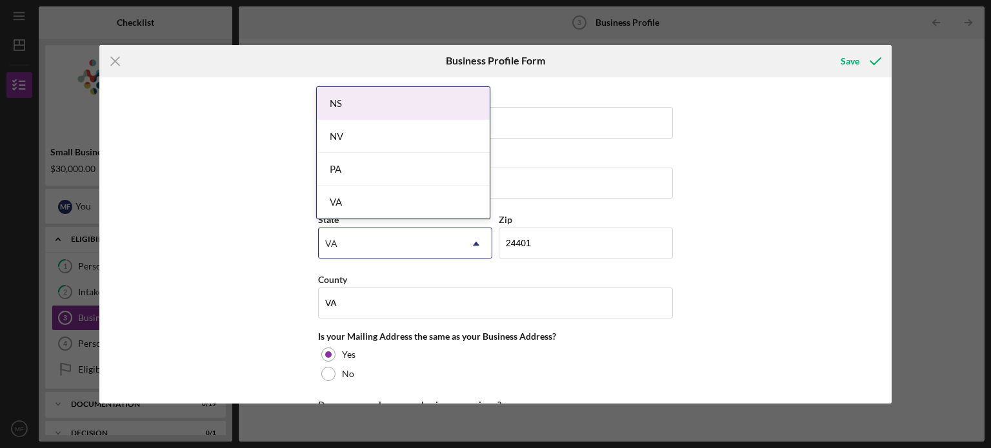
click at [377, 373] on body "Icon/Menu Business Profile 3 Business Profile Checklist Small Business Microloa…" at bounding box center [495, 224] width 991 height 448
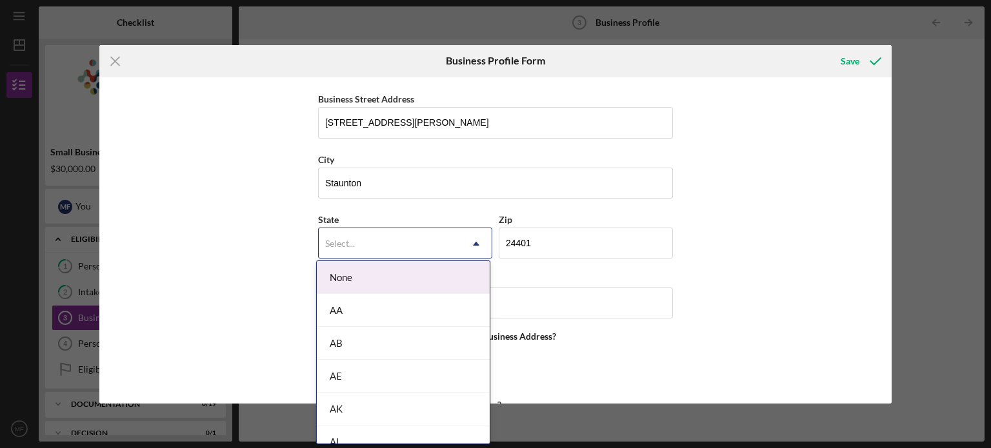
drag, startPoint x: 199, startPoint y: 274, endPoint x: 455, endPoint y: 235, distance: 259.8
click at [455, 235] on div "Select..." at bounding box center [390, 244] width 142 height 30
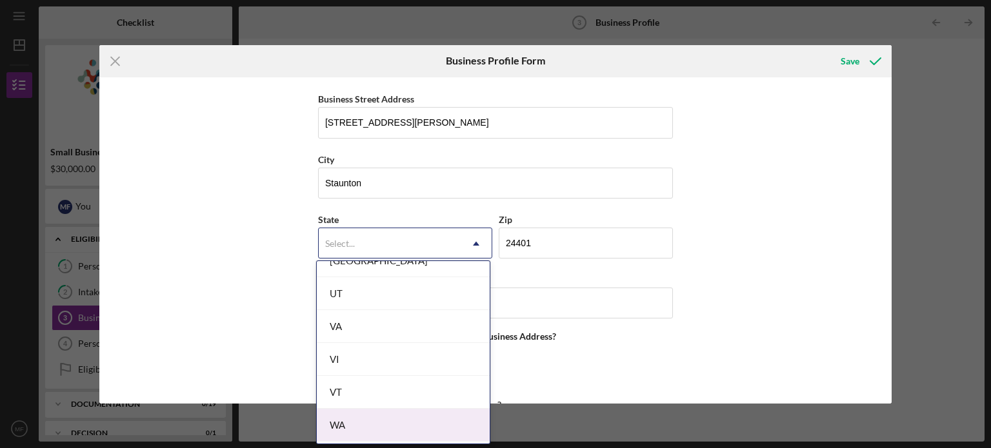
scroll to position [2181, 0]
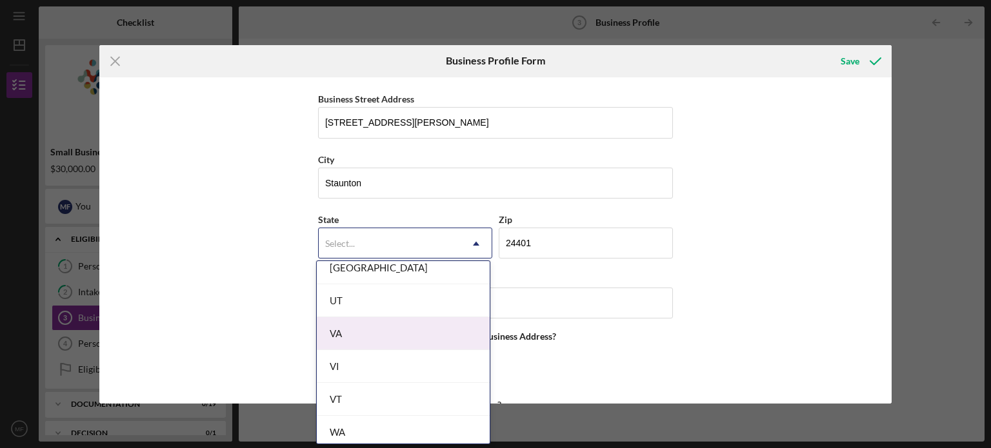
click at [372, 327] on div "VA" at bounding box center [403, 333] width 173 height 33
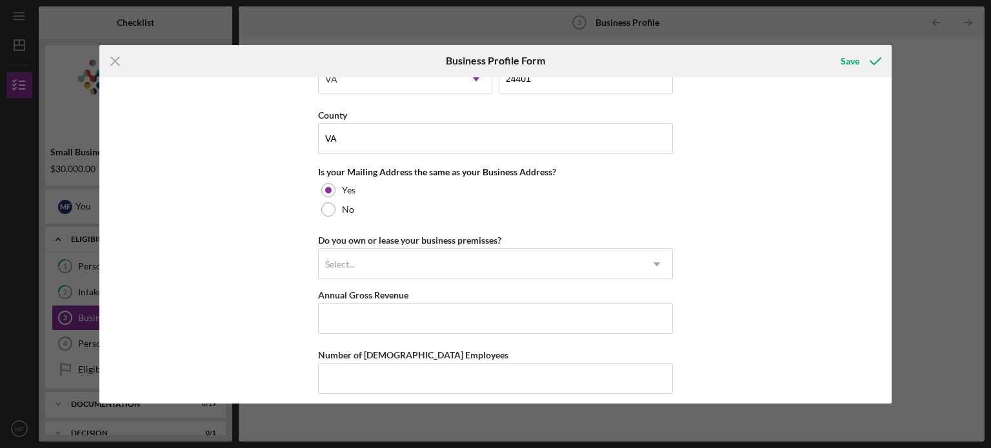
scroll to position [922, 0]
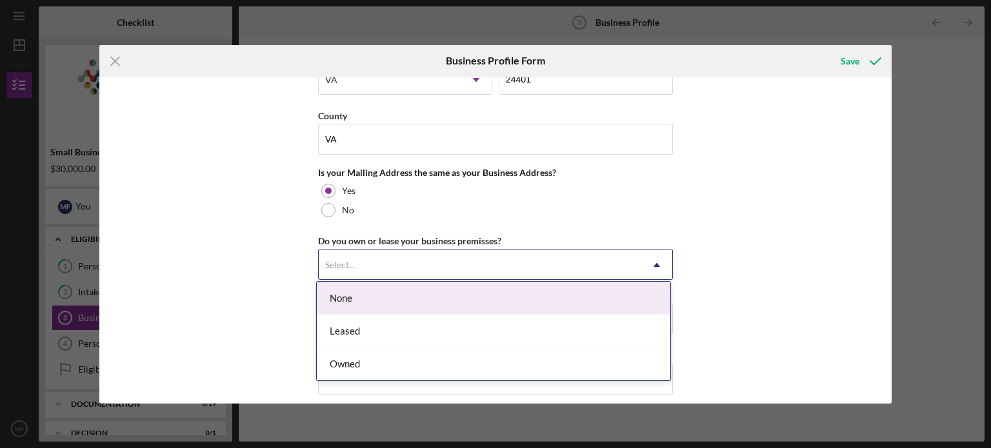
click at [348, 264] on div "Select..." at bounding box center [340, 265] width 30 height 10
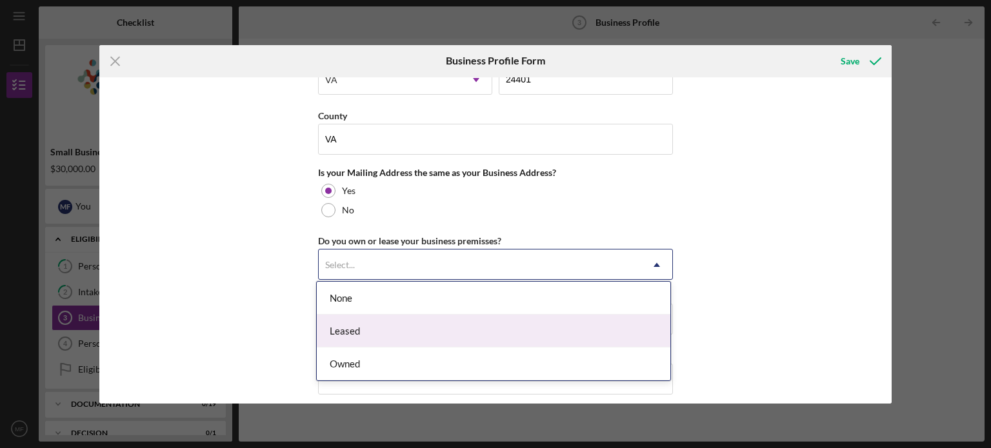
click at [356, 324] on div "Leased" at bounding box center [494, 331] width 354 height 33
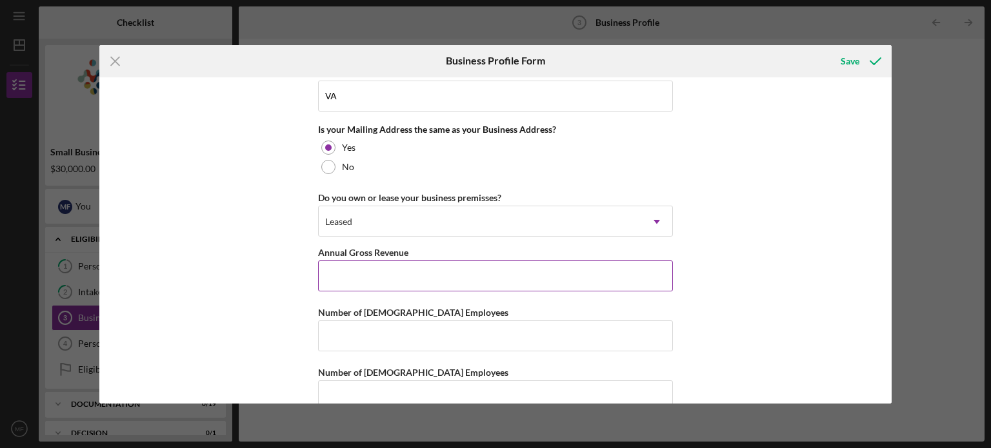
scroll to position [988, 0]
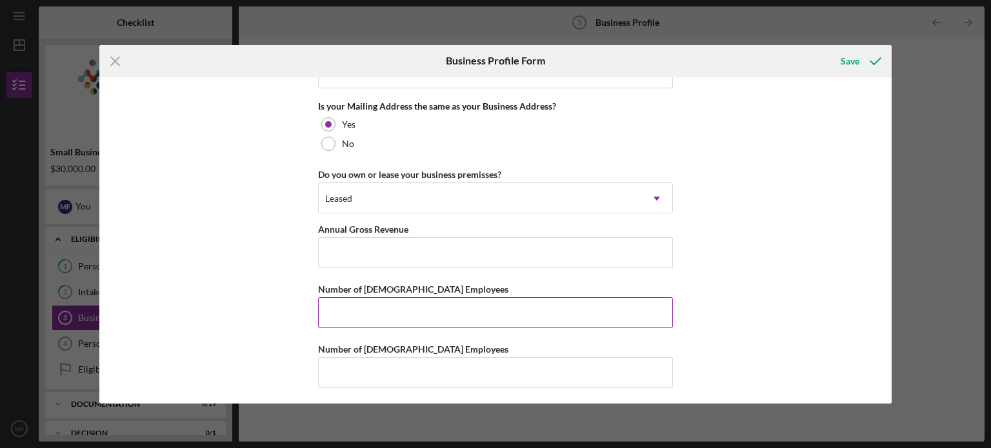
click at [378, 306] on input "Number of [DEMOGRAPHIC_DATA] Employees" at bounding box center [495, 312] width 355 height 31
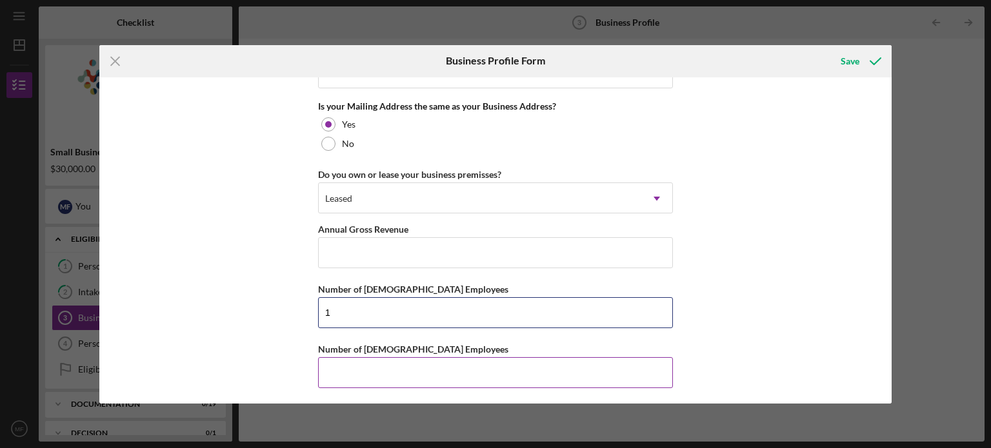
type input "1"
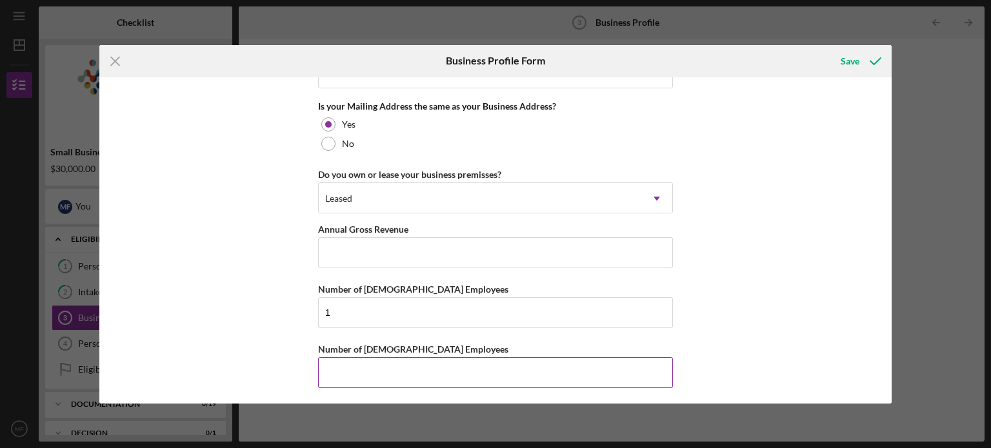
click at [364, 364] on input "Number of [DEMOGRAPHIC_DATA] Employees" at bounding box center [495, 372] width 355 height 31
type input "0"
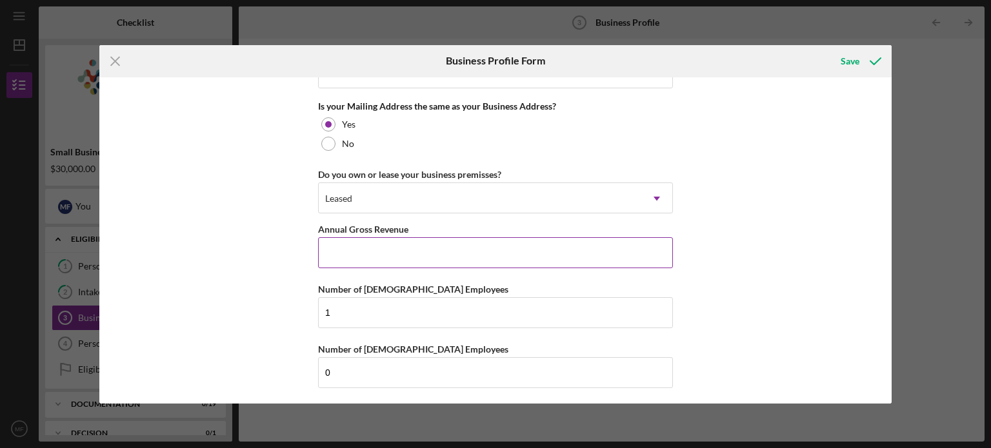
click at [359, 260] on input "Annual Gross Revenue" at bounding box center [495, 252] width 355 height 31
click at [364, 249] on input "Annual Gross Revenue" at bounding box center [495, 252] width 355 height 31
type input "$250,000"
click at [842, 64] on div "Save" at bounding box center [850, 61] width 19 height 26
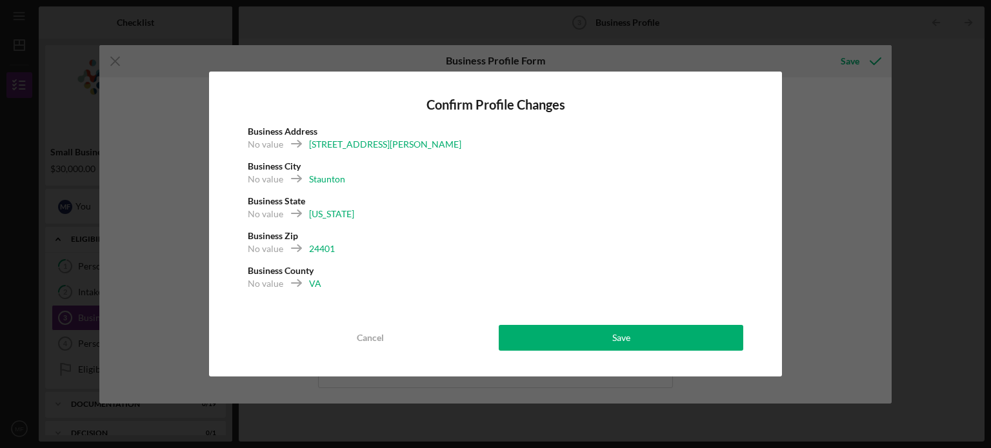
click at [612, 324] on div "Confirm Profile Changes Business Address No value [STREET_ADDRESS][PERSON_NAME]…" at bounding box center [495, 224] width 573 height 305
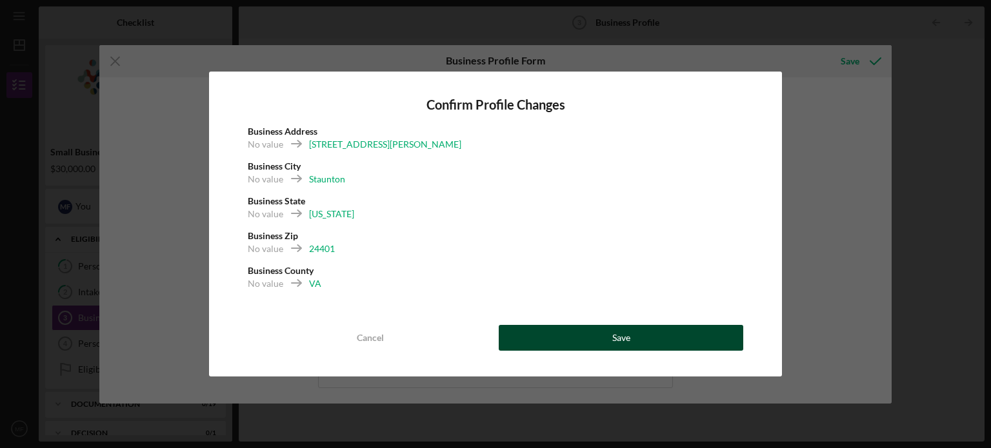
click at [612, 331] on div "Save" at bounding box center [621, 338] width 18 height 26
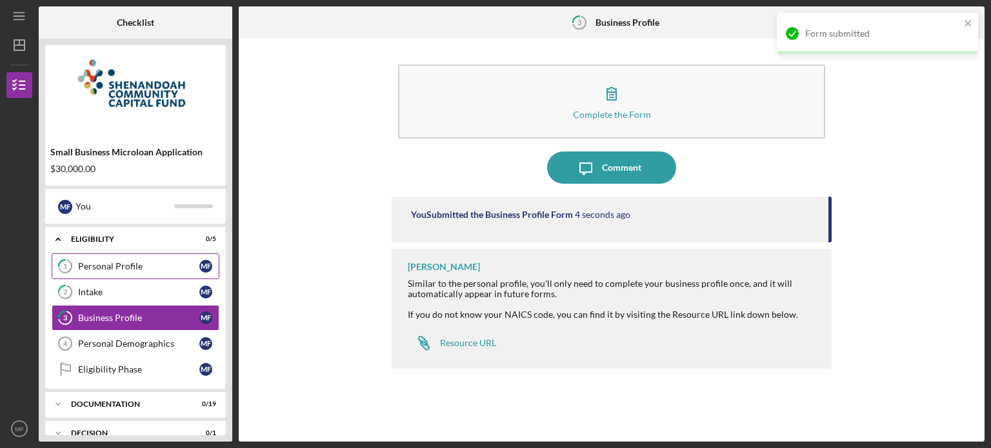
click at [117, 270] on div "Personal Profile" at bounding box center [138, 266] width 121 height 10
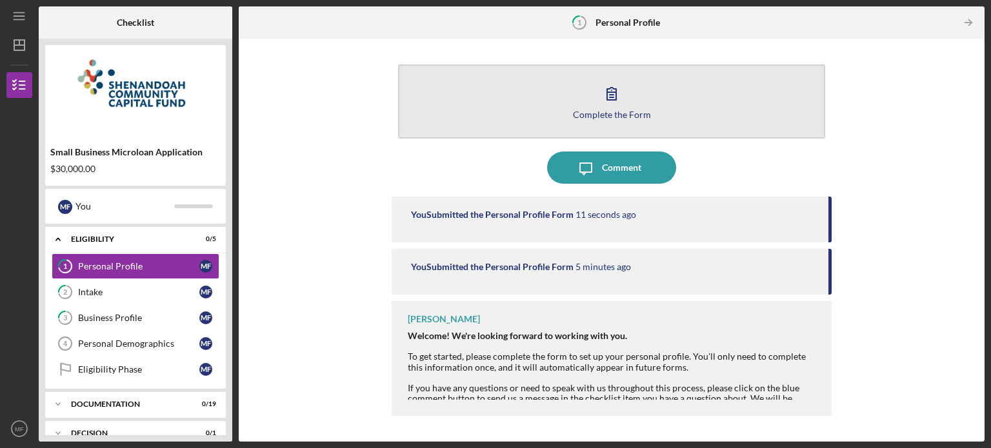
click at [599, 106] on icon "button" at bounding box center [611, 93] width 32 height 32
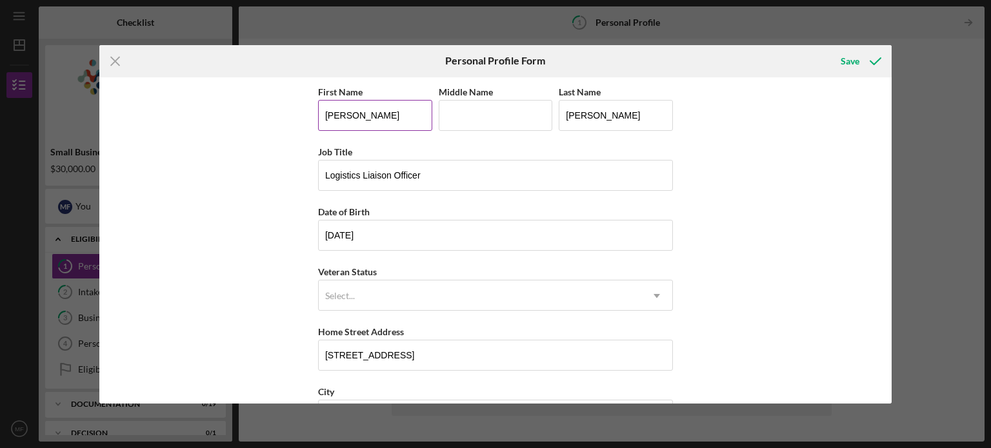
click at [395, 114] on input "[PERSON_NAME]" at bounding box center [375, 115] width 114 height 31
type input "[PERSON_NAME]"
click at [313, 132] on div "First Name [PERSON_NAME] Middle Name Last Name [PERSON_NAME] Job Title Logistic…" at bounding box center [495, 240] width 793 height 326
click at [354, 182] on input "Logistics Liaison Officer" at bounding box center [495, 175] width 355 height 31
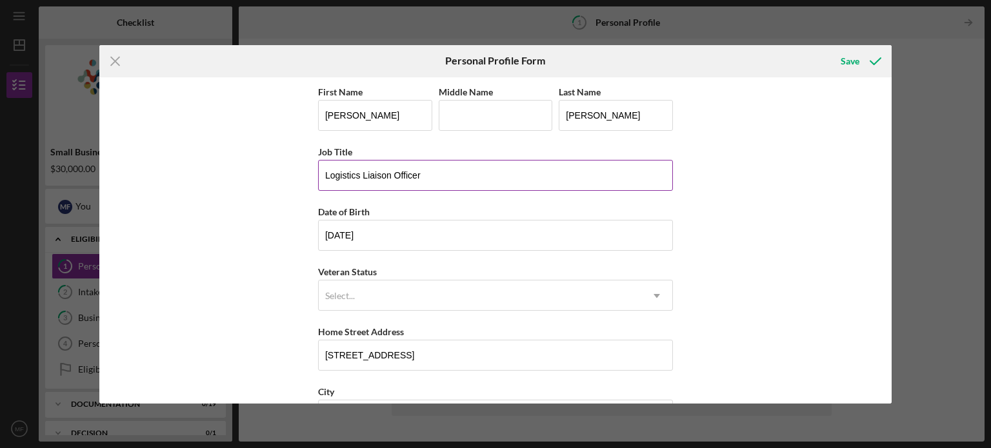
click at [354, 182] on input "Logistics Liaison Officer" at bounding box center [495, 175] width 355 height 31
type input "Senior Master Technician"
click at [220, 191] on div "First Name [PERSON_NAME] Middle Name Last Name [PERSON_NAME] Job Title Senior M…" at bounding box center [495, 240] width 793 height 326
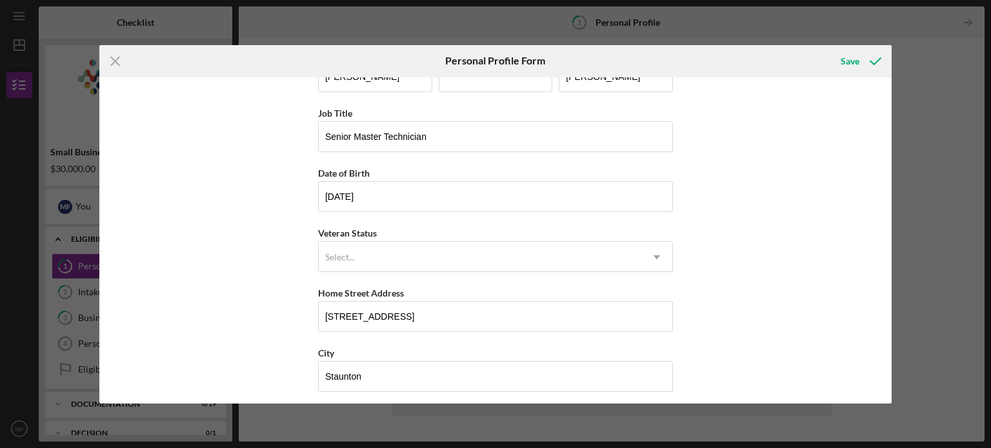
scroll to position [44, 0]
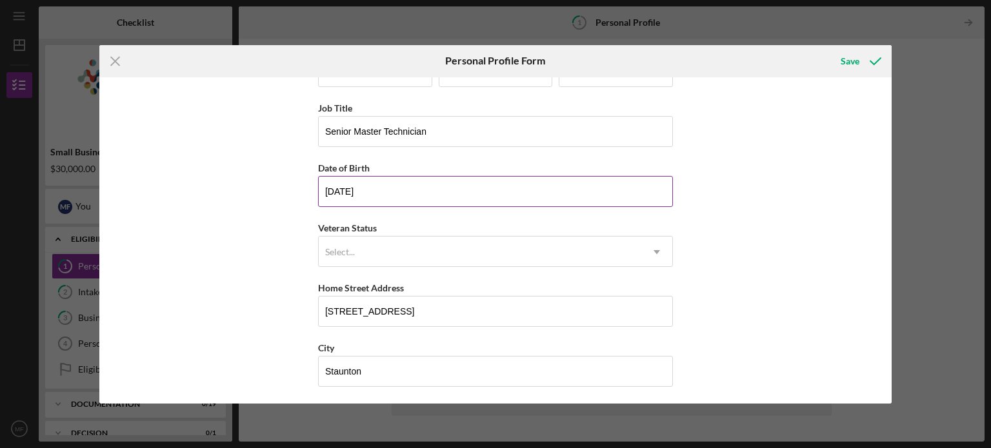
click at [373, 190] on input "[DATE]" at bounding box center [495, 191] width 355 height 31
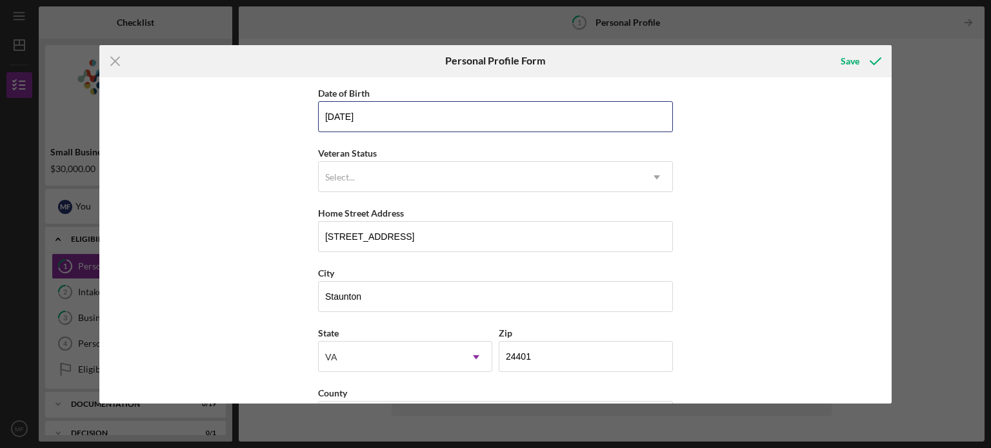
scroll to position [165, 0]
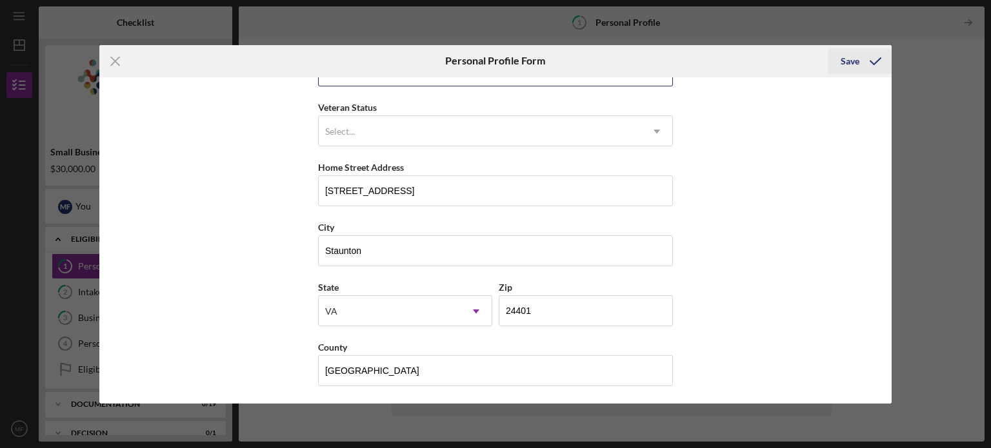
type input "[DATE]"
click at [848, 65] on div "Save" at bounding box center [850, 61] width 19 height 26
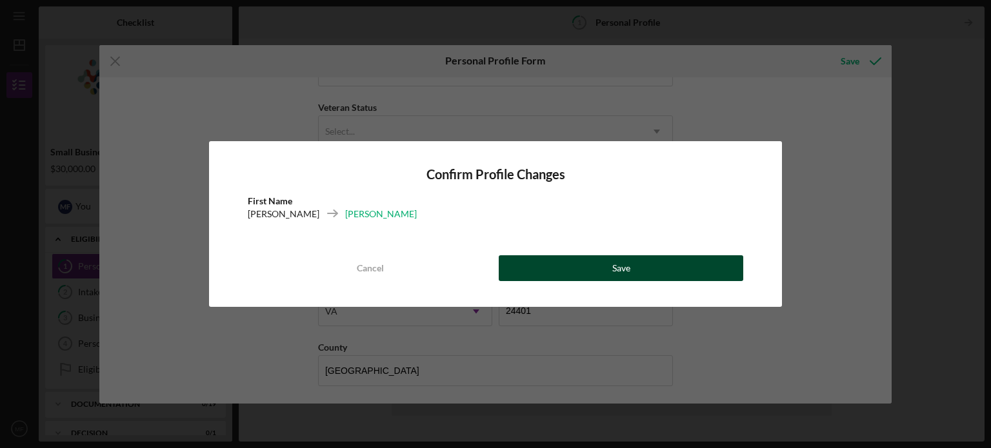
click at [608, 260] on button "Save" at bounding box center [621, 268] width 244 height 26
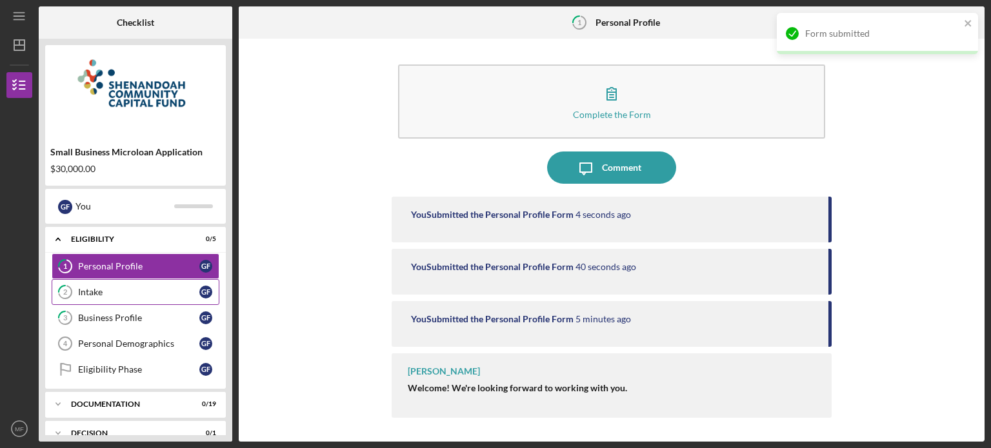
click at [142, 287] on div "Intake" at bounding box center [138, 292] width 121 height 10
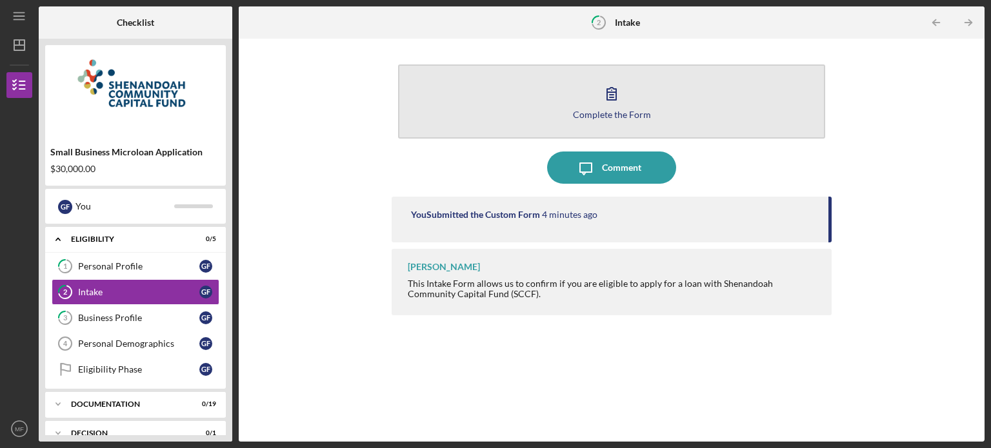
click at [641, 94] on button "Complete the Form Form" at bounding box center [611, 102] width 427 height 74
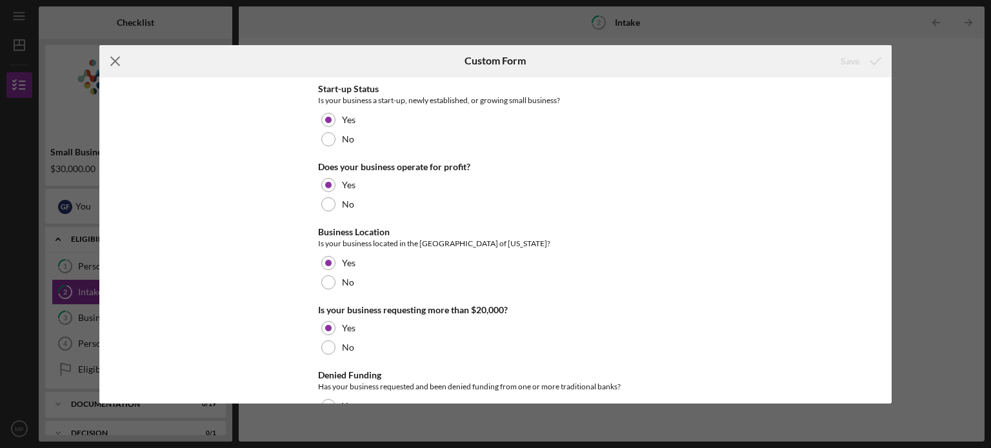
click at [116, 64] on icon "Icon/Menu Close" at bounding box center [115, 61] width 32 height 32
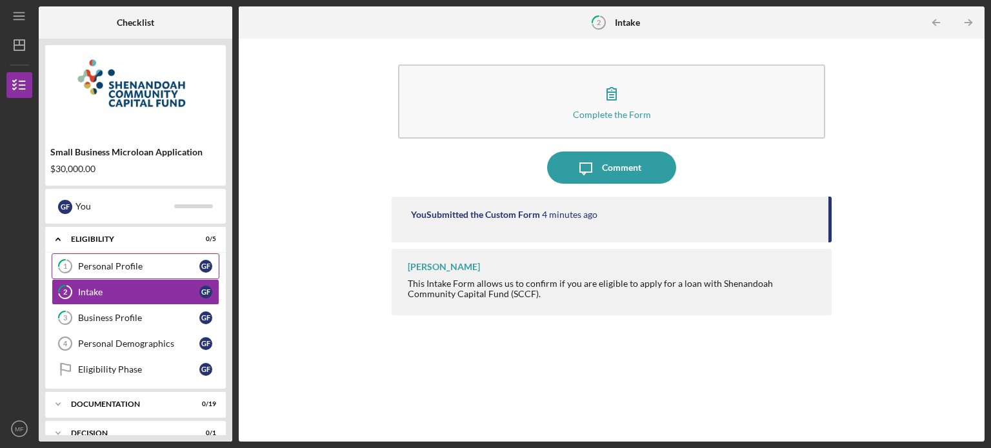
click at [101, 257] on link "1 Personal Profile G F" at bounding box center [136, 267] width 168 height 26
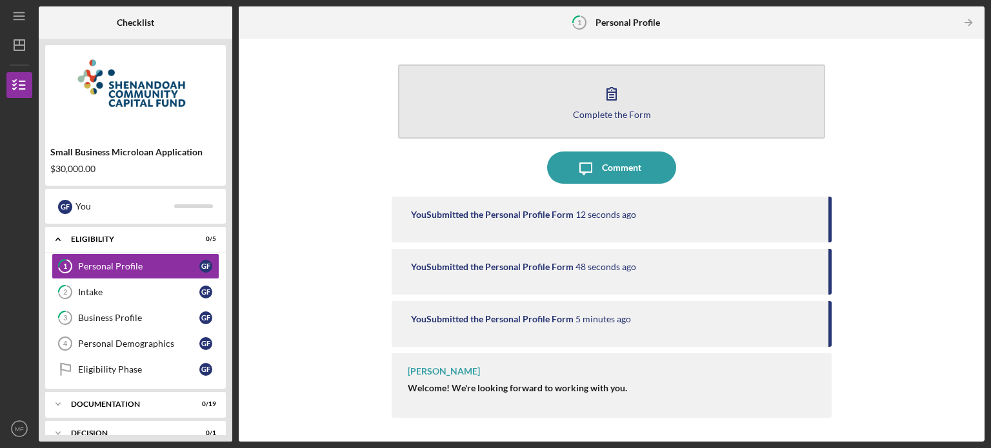
click at [623, 111] on div "Complete the Form" at bounding box center [612, 115] width 78 height 10
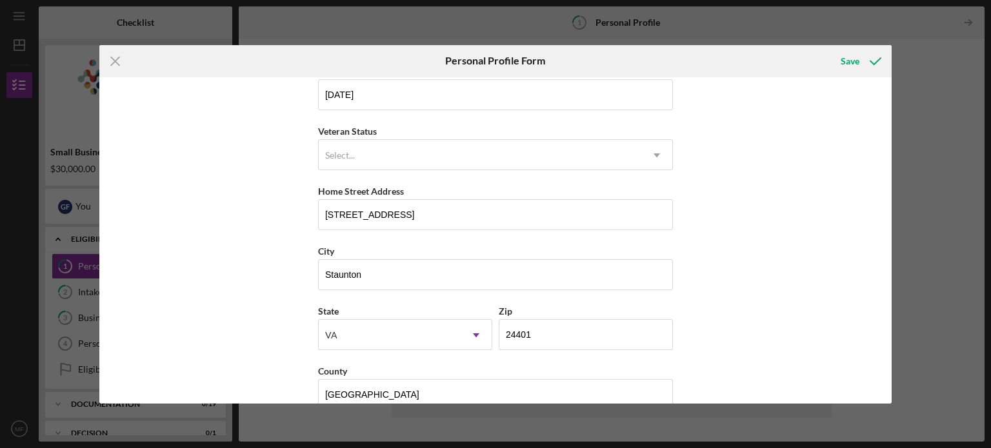
scroll to position [165, 0]
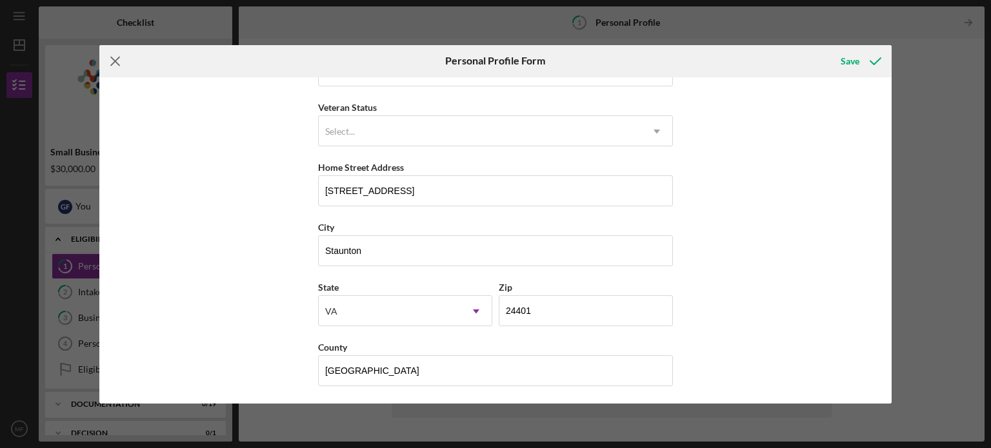
click at [114, 65] on icon "Icon/Menu Close" at bounding box center [115, 61] width 32 height 32
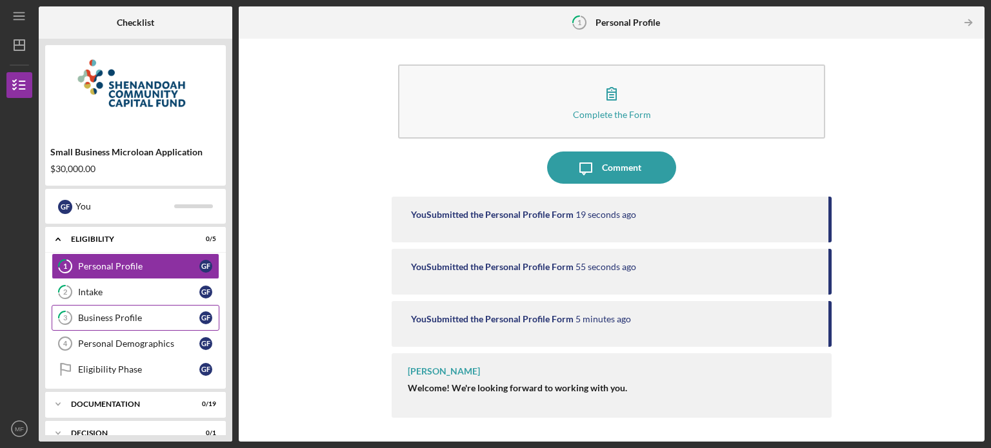
click at [98, 319] on div "Business Profile" at bounding box center [138, 318] width 121 height 10
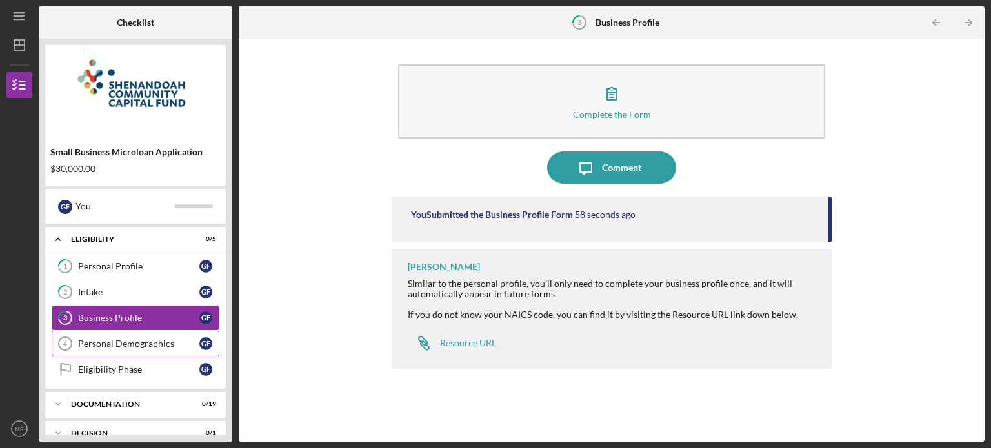
click at [146, 339] on div "Personal Demographics" at bounding box center [138, 344] width 121 height 10
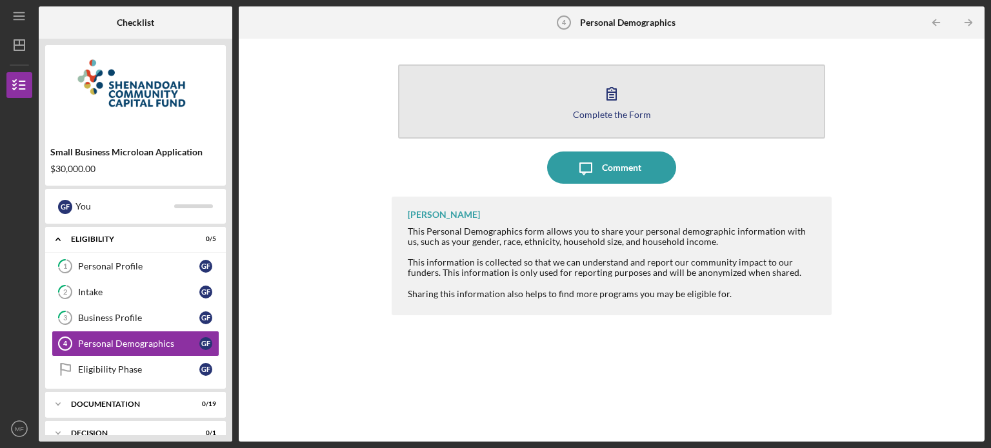
click at [580, 104] on button "Complete the Form Form" at bounding box center [611, 102] width 427 height 74
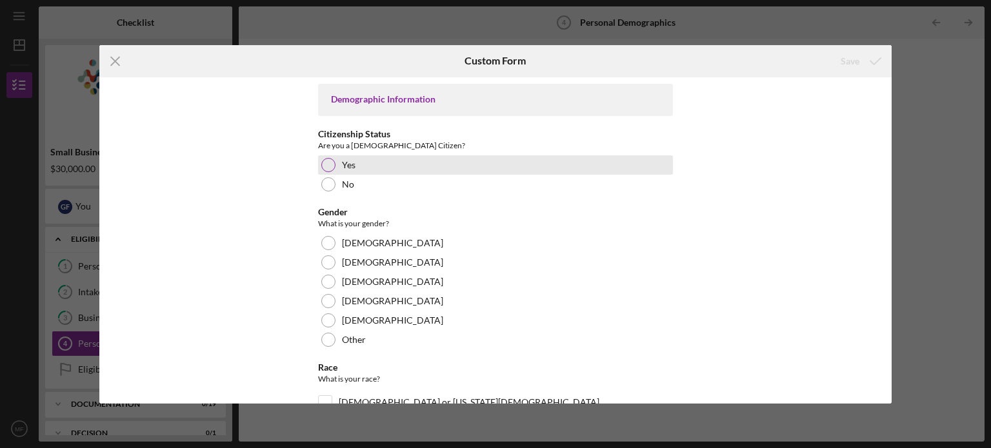
click at [386, 170] on div "Yes" at bounding box center [495, 164] width 355 height 19
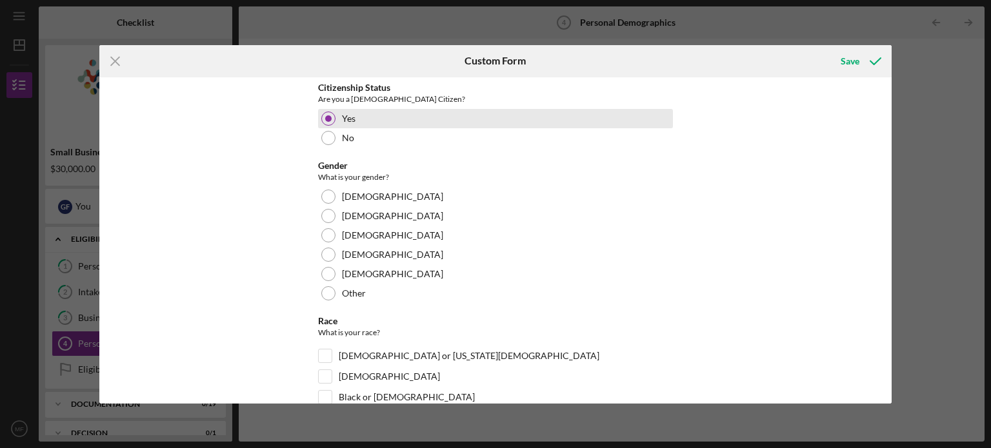
scroll to position [54, 0]
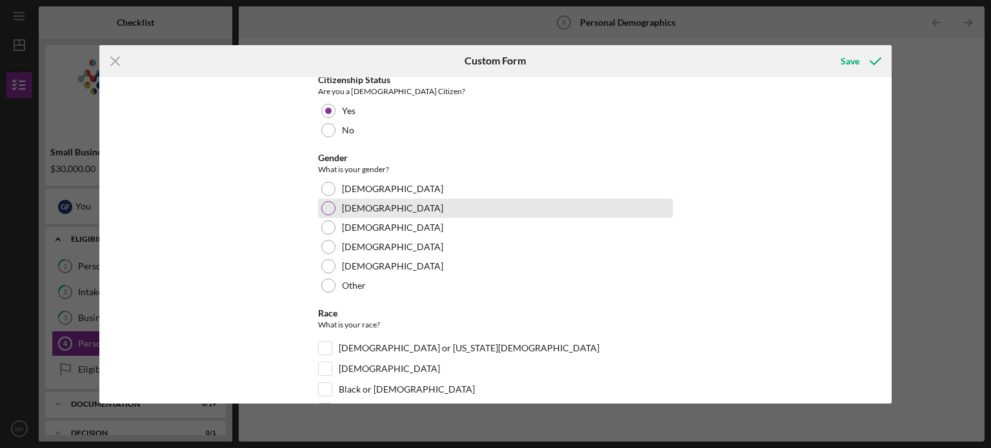
click at [366, 200] on div "[DEMOGRAPHIC_DATA]" at bounding box center [495, 208] width 355 height 19
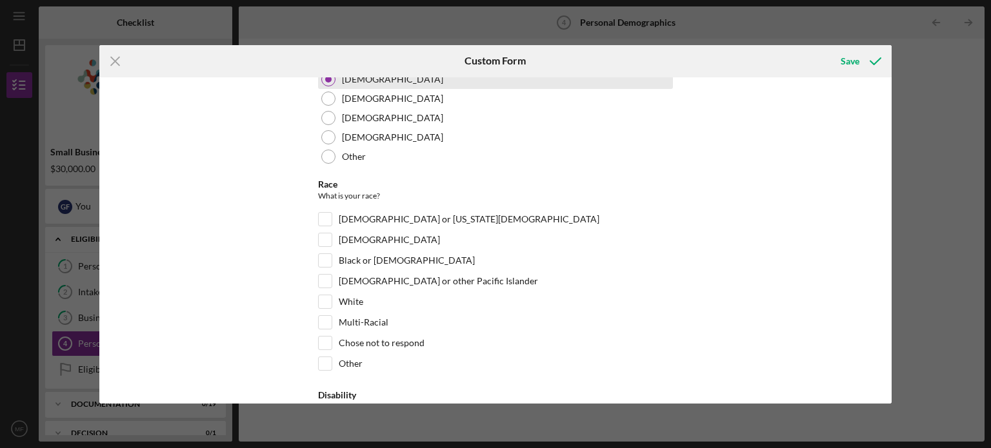
scroll to position [183, 0]
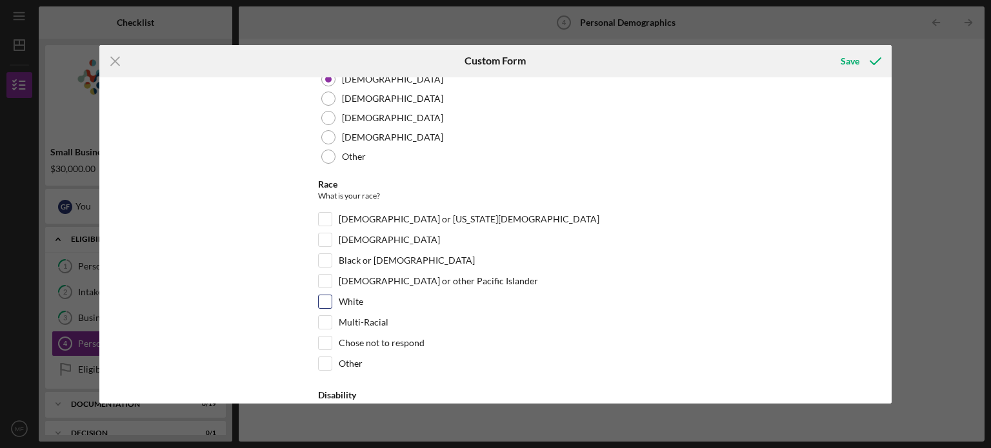
click at [348, 310] on div "White" at bounding box center [495, 305] width 355 height 21
click at [339, 299] on label "White" at bounding box center [351, 301] width 25 height 13
click at [332, 299] on input "White" at bounding box center [325, 301] width 13 height 13
checkbox input "true"
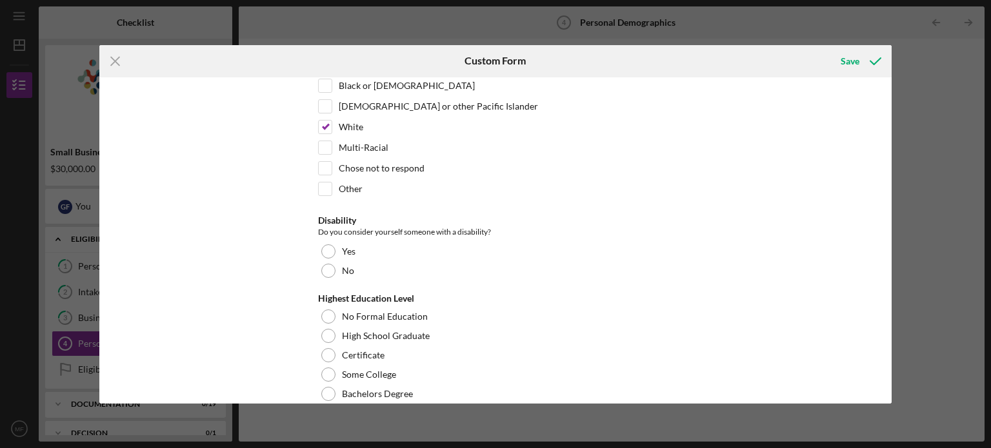
scroll to position [408, 0]
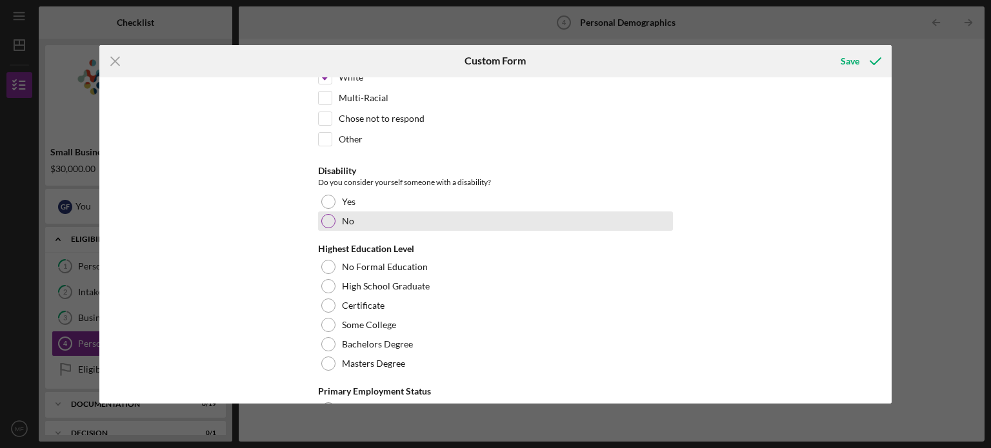
click at [350, 216] on label "No" at bounding box center [348, 221] width 12 height 10
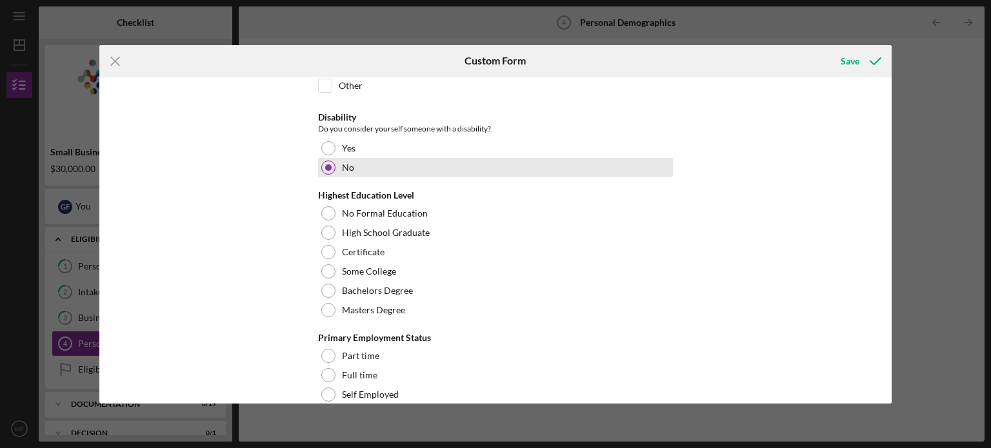
scroll to position [464, 0]
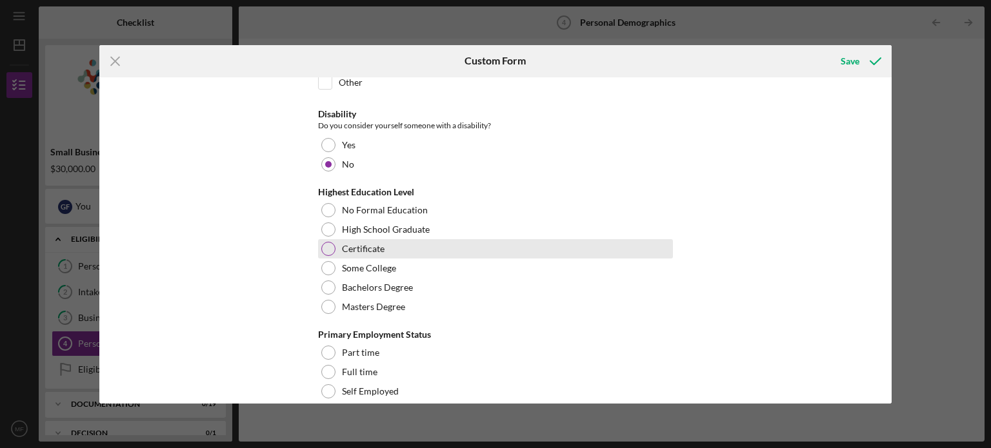
click at [417, 252] on div "Certificate" at bounding box center [495, 248] width 355 height 19
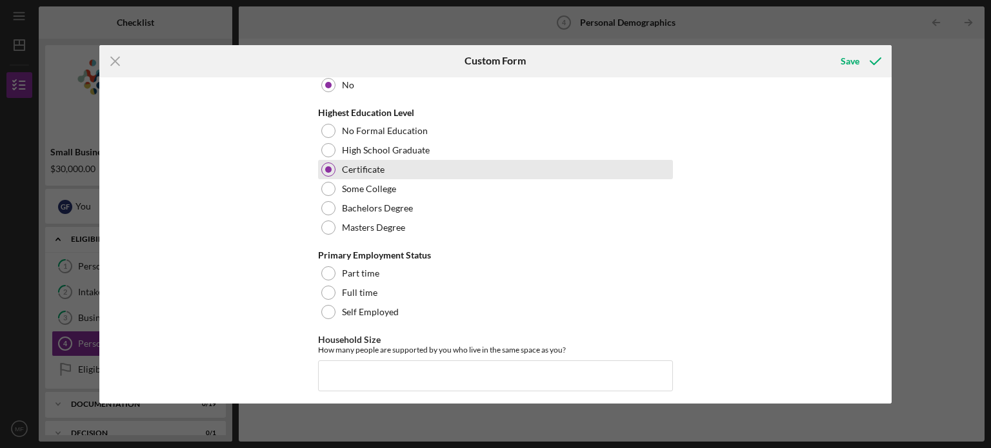
scroll to position [563, 0]
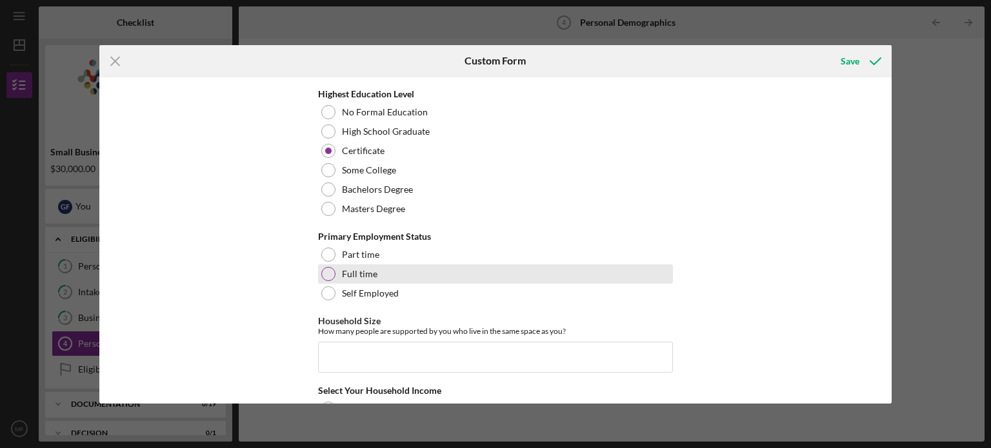
click at [407, 274] on div "Full time" at bounding box center [495, 273] width 355 height 19
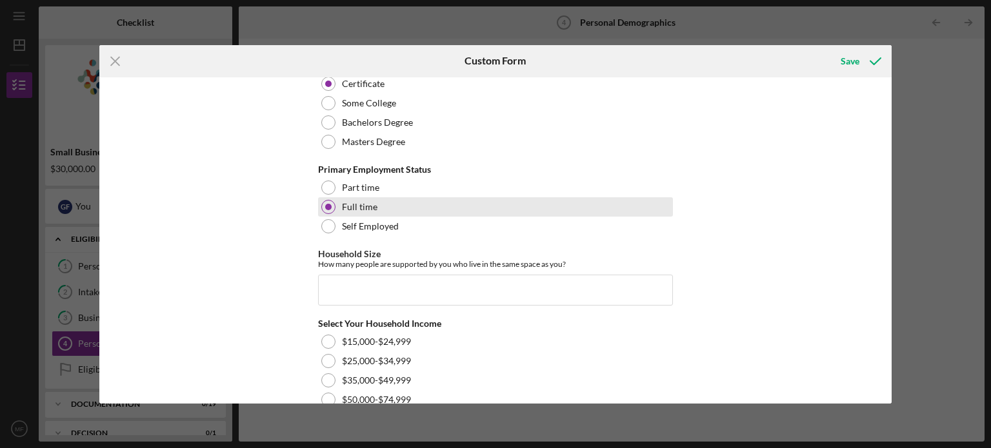
scroll to position [650, 0]
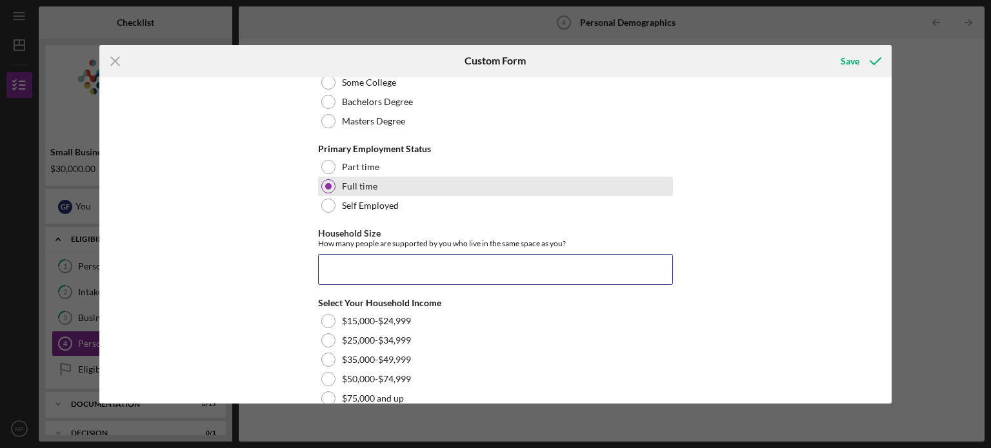
click at [407, 274] on input "Household Size" at bounding box center [495, 269] width 355 height 31
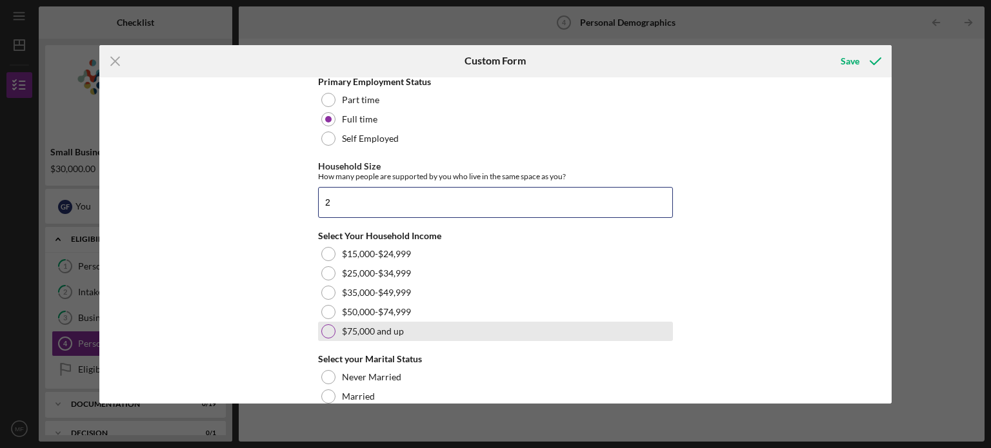
type input "2"
click at [378, 331] on label "$75,000 and up" at bounding box center [373, 331] width 62 height 10
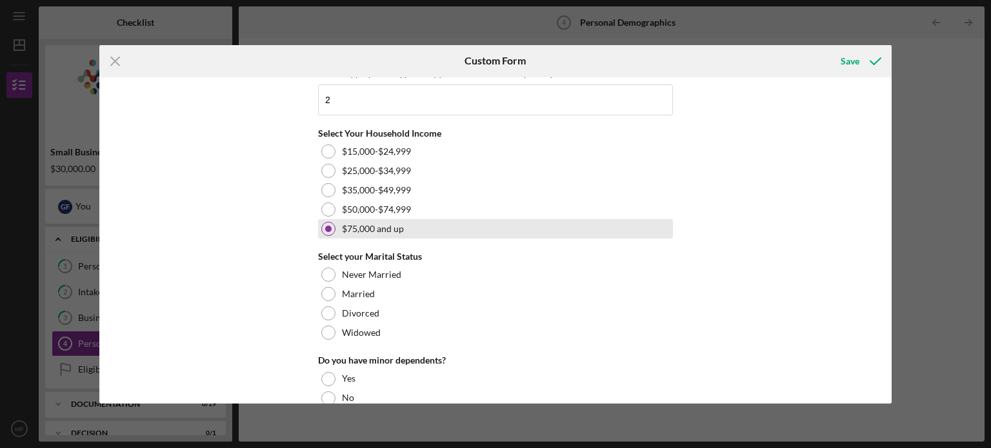
scroll to position [823, 0]
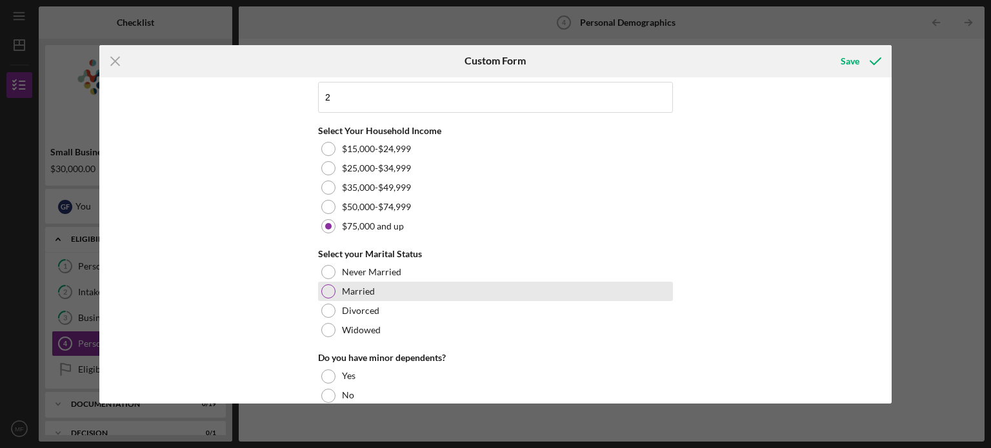
click at [375, 284] on div "Married" at bounding box center [495, 291] width 355 height 19
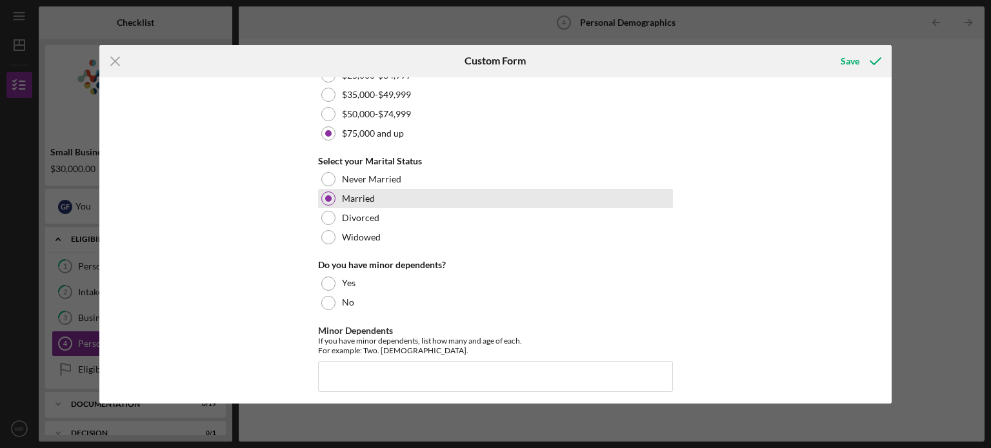
scroll to position [921, 0]
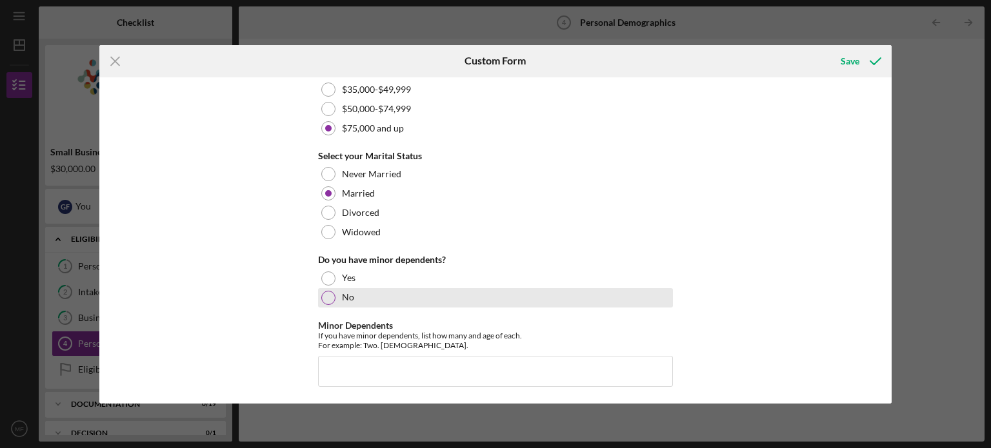
click at [337, 292] on div "No" at bounding box center [495, 297] width 355 height 19
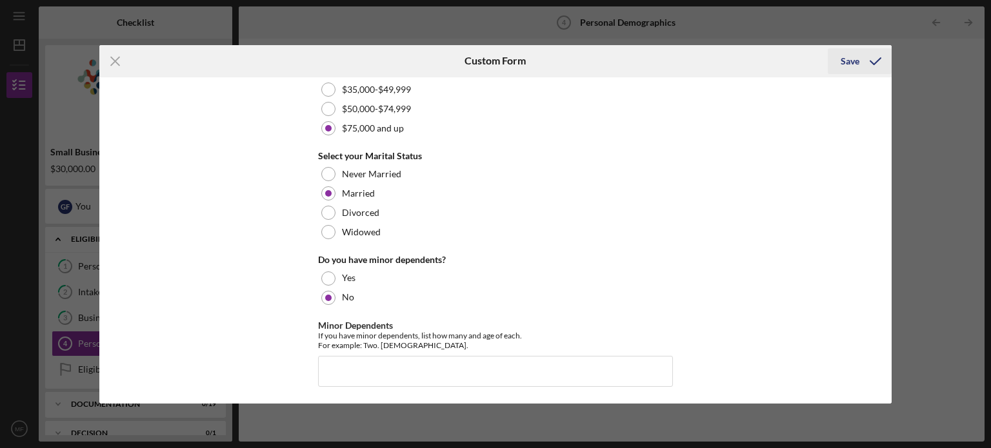
click at [852, 53] on div "Save" at bounding box center [850, 61] width 19 height 26
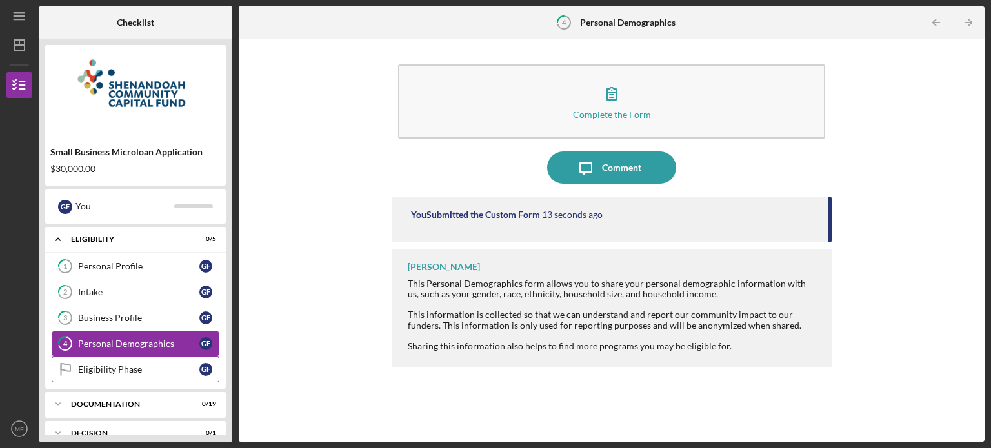
click at [115, 364] on div "Eligibility Phase" at bounding box center [138, 369] width 121 height 10
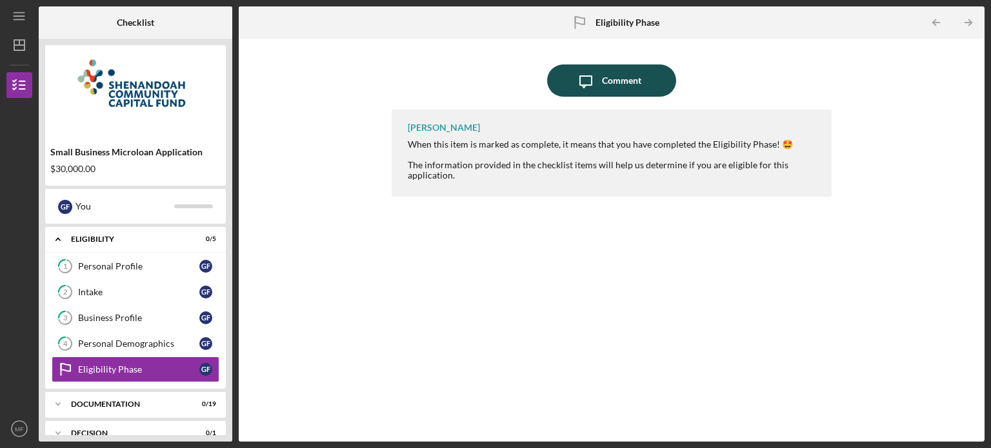
click at [588, 83] on icon "Icon/Message" at bounding box center [586, 81] width 32 height 32
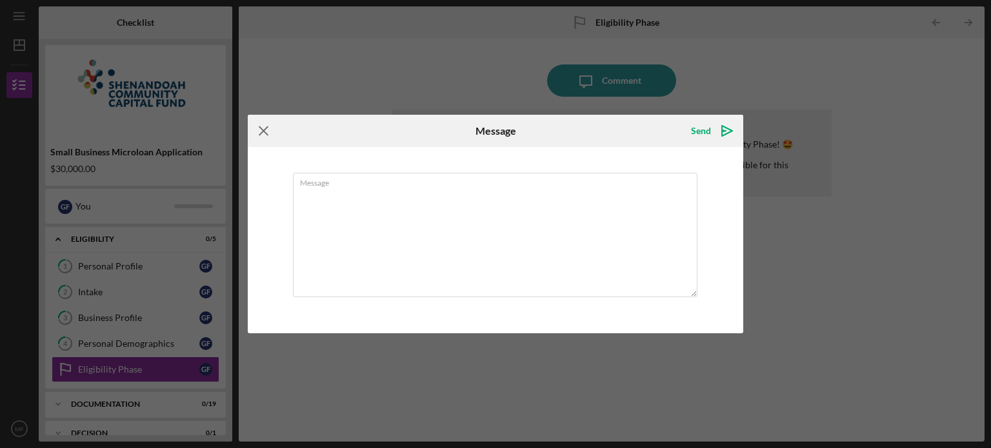
click at [272, 129] on icon "Icon/Menu Close" at bounding box center [264, 131] width 32 height 32
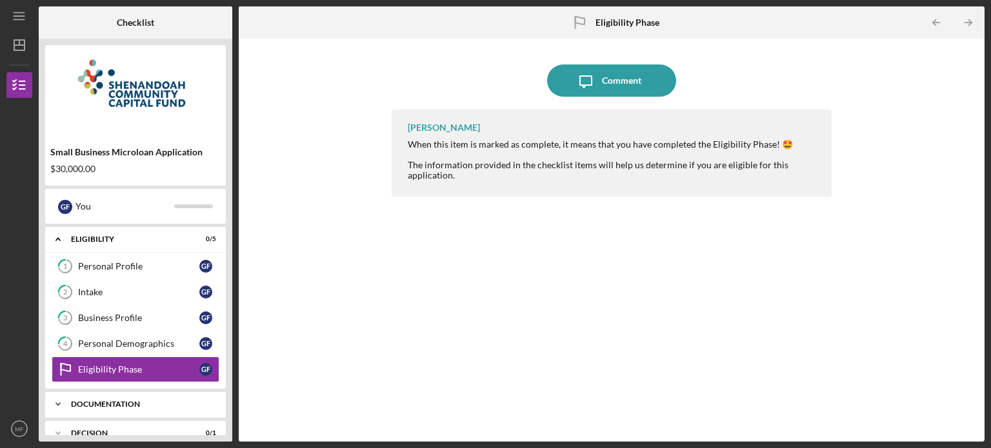
click at [118, 402] on div "Documentation" at bounding box center [140, 405] width 139 height 8
click at [129, 374] on link "Eligibility Phase Eligibility Phase G F" at bounding box center [136, 370] width 168 height 26
click at [103, 238] on div "Eligibility" at bounding box center [140, 239] width 139 height 8
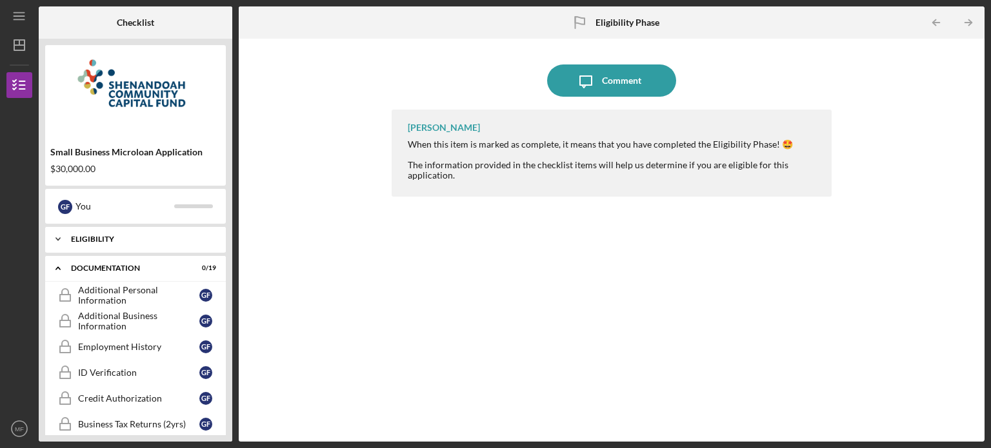
click at [103, 238] on div "Eligibility" at bounding box center [140, 239] width 139 height 8
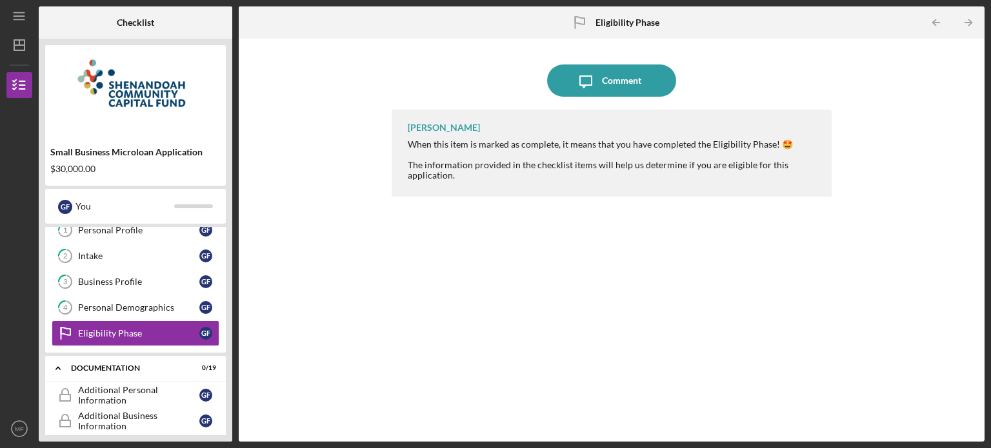
scroll to position [37, 0]
click at [644, 90] on button "Icon/Message Comment" at bounding box center [611, 81] width 129 height 32
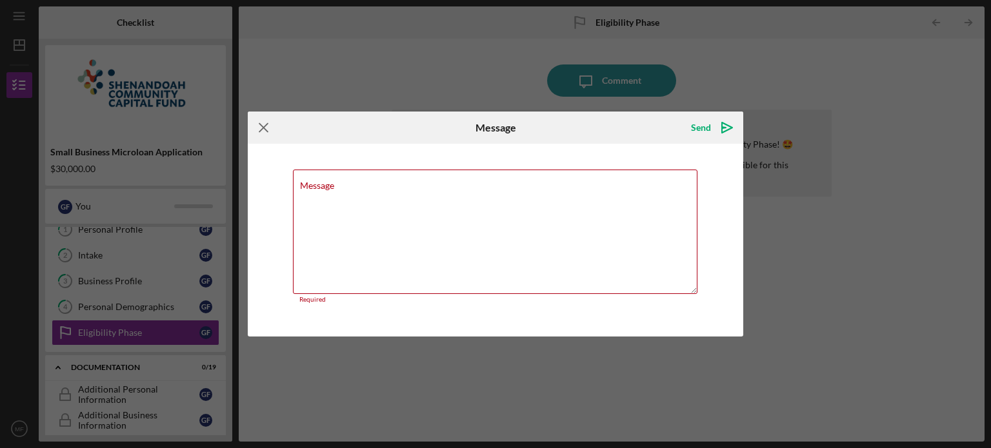
click at [261, 132] on icon "Icon/Menu Close" at bounding box center [264, 128] width 32 height 32
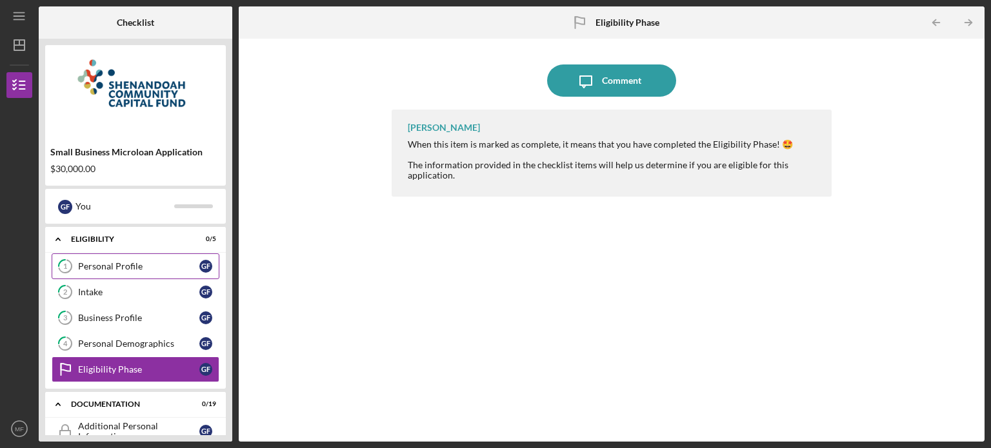
click at [166, 266] on div "Personal Profile" at bounding box center [138, 266] width 121 height 10
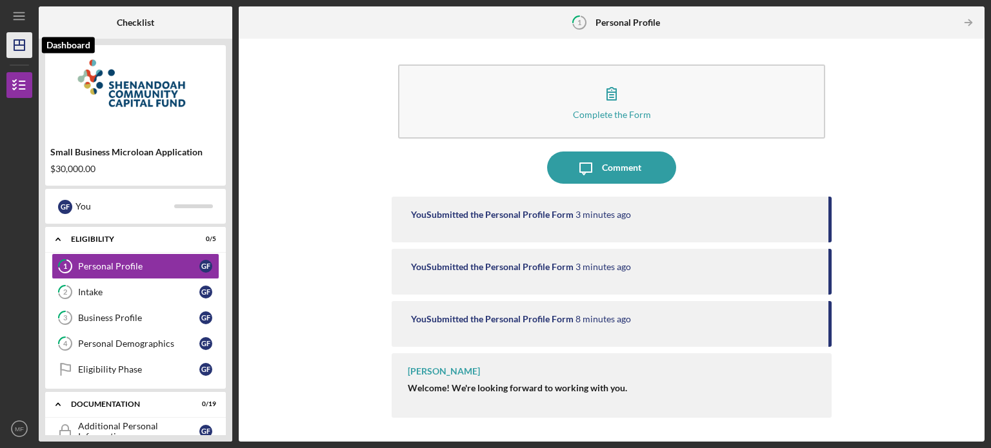
click at [13, 50] on icon "Icon/Dashboard" at bounding box center [19, 45] width 32 height 32
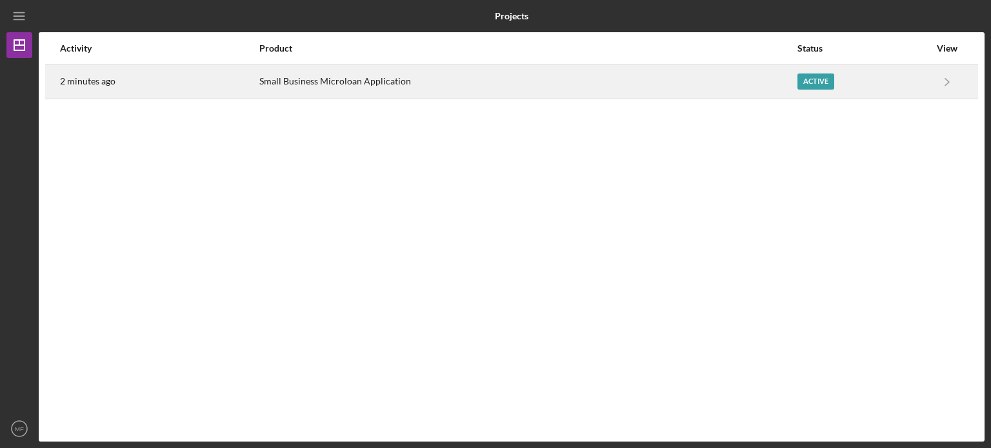
click at [930, 86] on td "Icon/Navigate Small Business Microloan Application Icon/Navigate" at bounding box center [947, 82] width 34 height 34
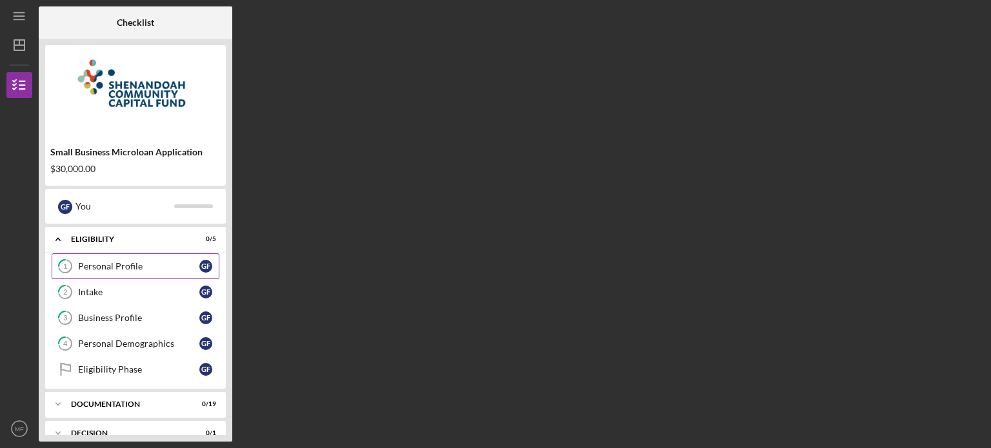
click at [114, 275] on link "1 Personal Profile G F" at bounding box center [136, 267] width 168 height 26
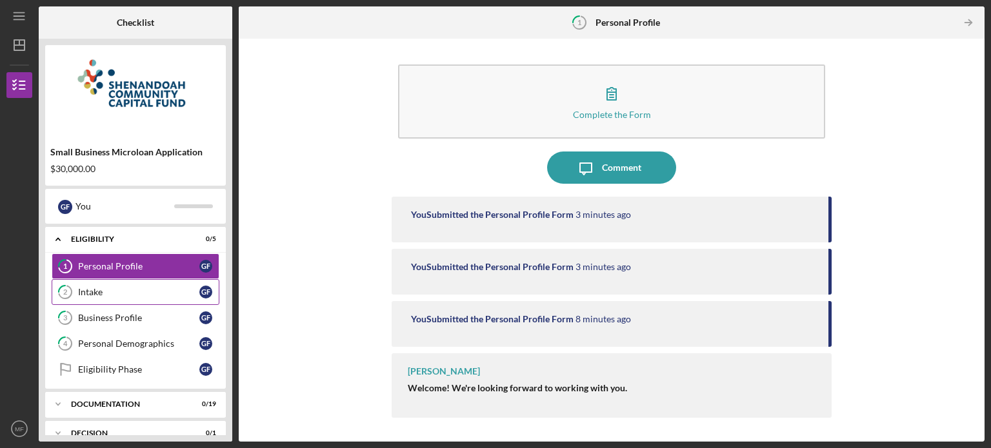
click at [114, 289] on div "Intake" at bounding box center [138, 292] width 121 height 10
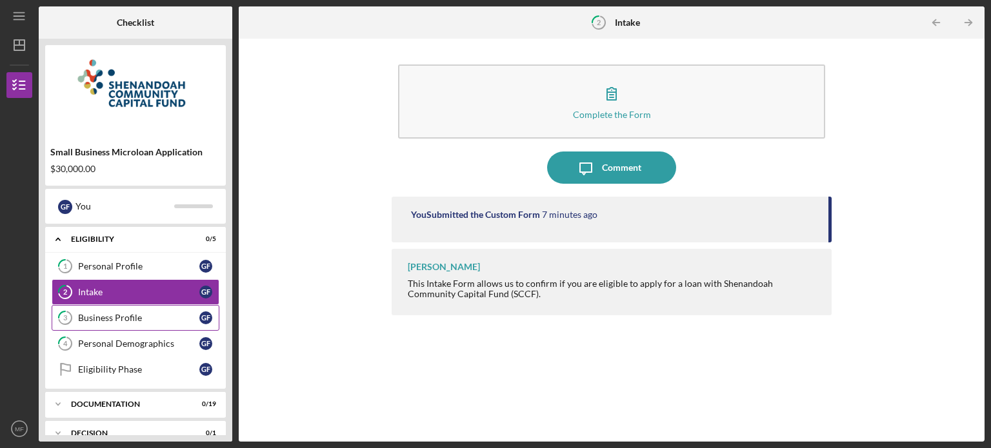
click at [106, 319] on div "Business Profile" at bounding box center [138, 318] width 121 height 10
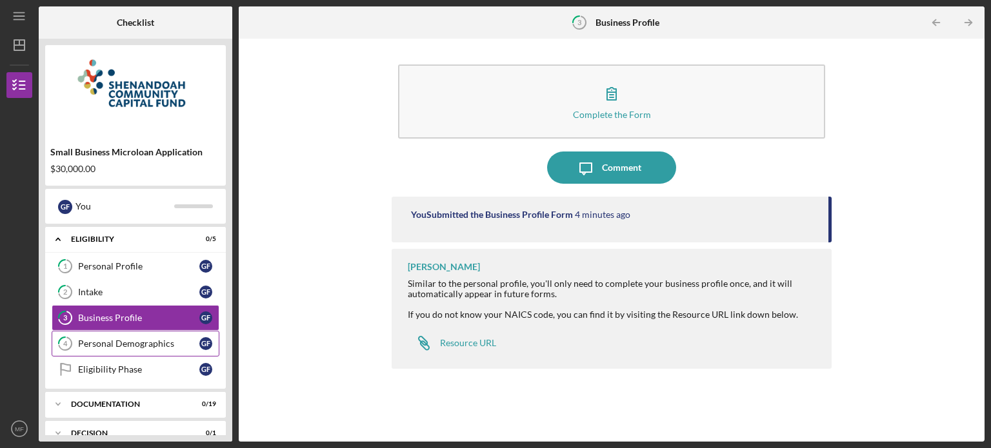
click at [112, 344] on div "Personal Demographics" at bounding box center [138, 344] width 121 height 10
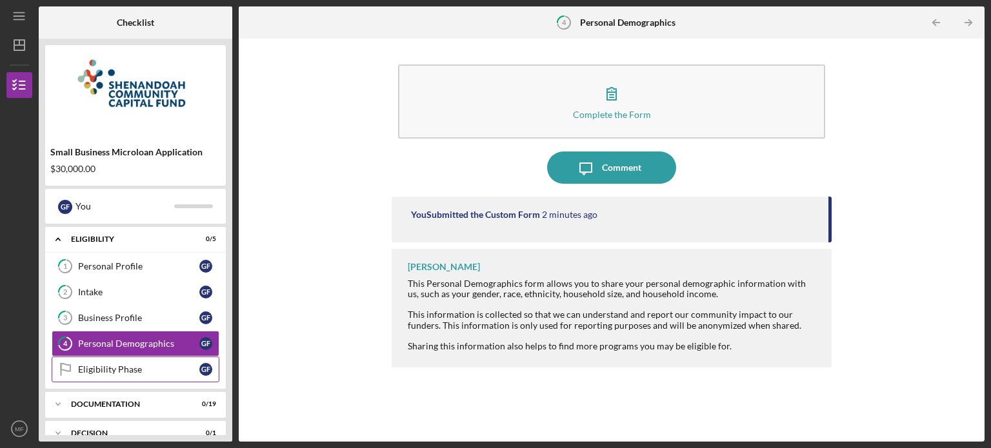
click at [114, 361] on link "Eligibility Phase Eligibility Phase G F" at bounding box center [136, 370] width 168 height 26
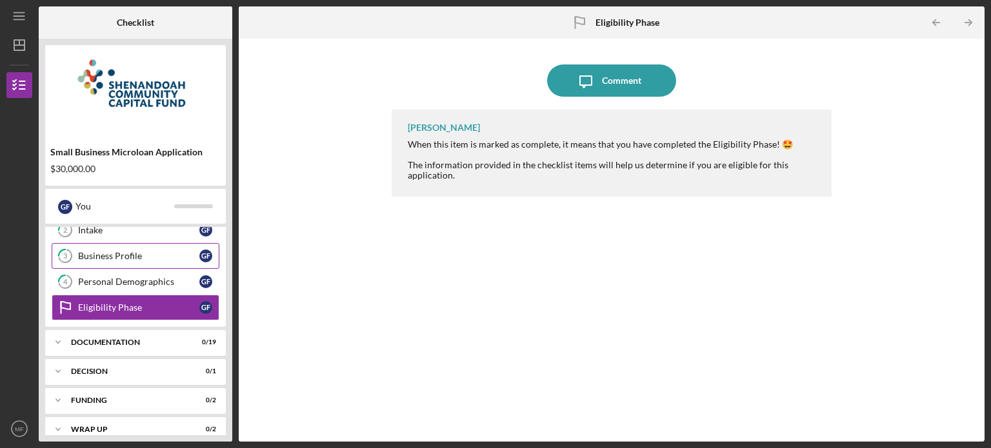
scroll to position [61, 0]
click at [112, 335] on div "Icon/Expander Documentation 0 / 19" at bounding box center [135, 343] width 181 height 26
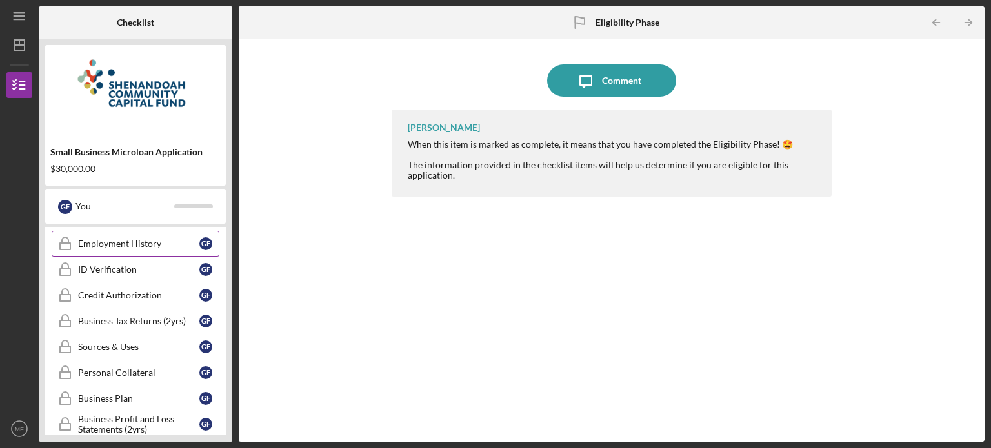
scroll to position [0, 0]
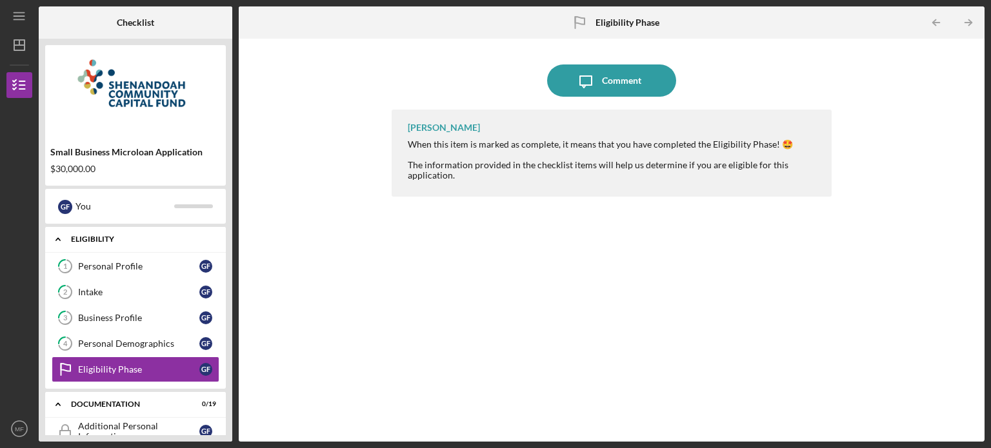
click at [93, 239] on div "Eligibility" at bounding box center [140, 239] width 139 height 8
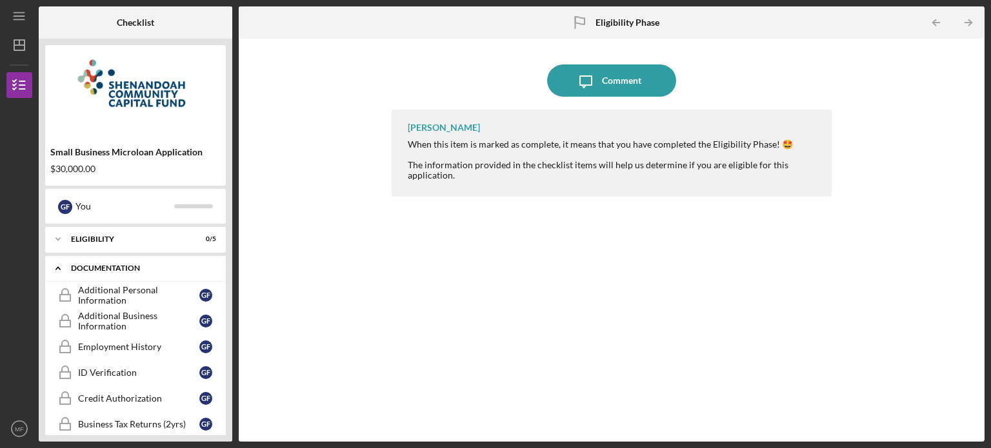
click at [92, 260] on div "Icon/Expander Documentation 0 / 19" at bounding box center [135, 268] width 181 height 26
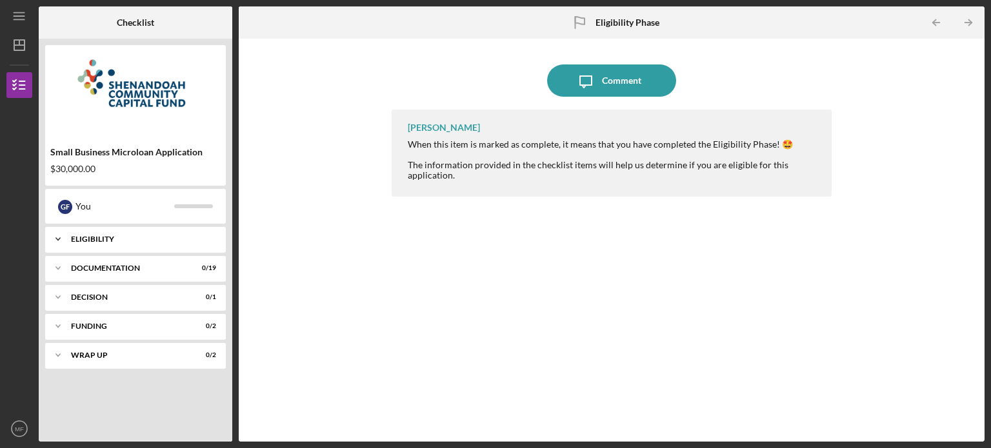
click at [88, 243] on div "Eligibility" at bounding box center [140, 239] width 139 height 8
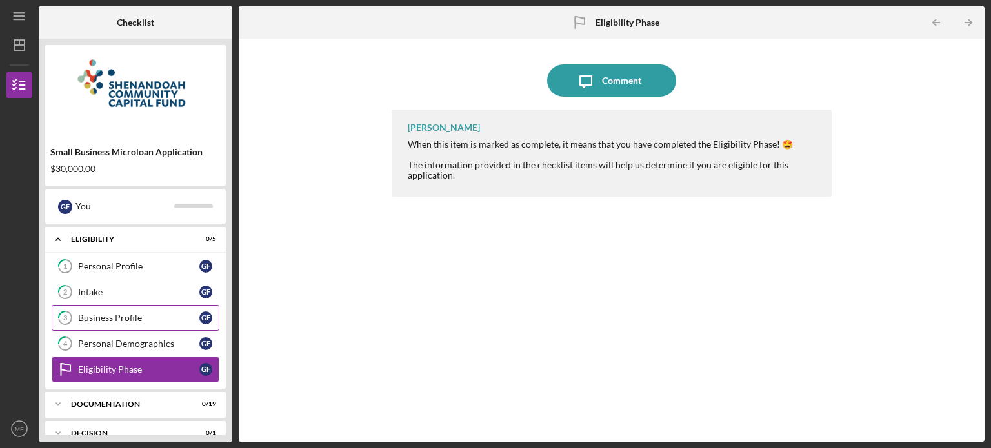
click at [110, 273] on link "1 Personal Profile G F" at bounding box center [136, 267] width 168 height 26
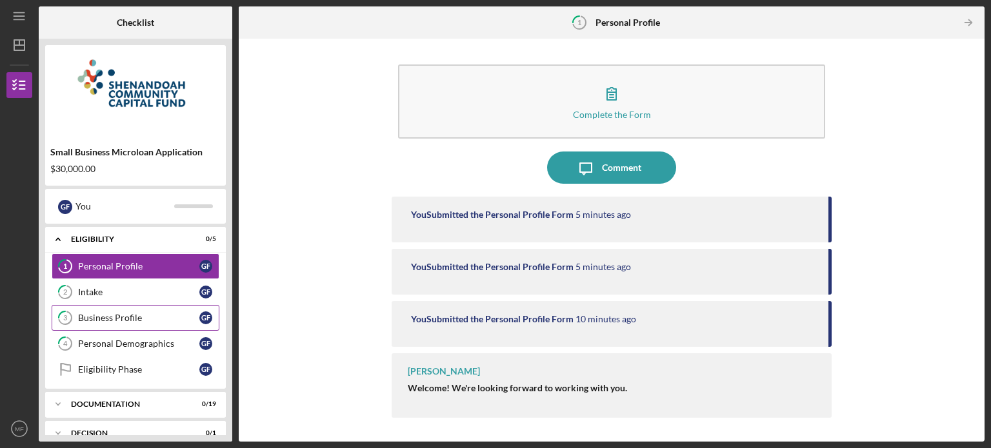
click at [110, 273] on link "1 Personal Profile G F" at bounding box center [136, 267] width 168 height 26
